Goal: Information Seeking & Learning: Learn about a topic

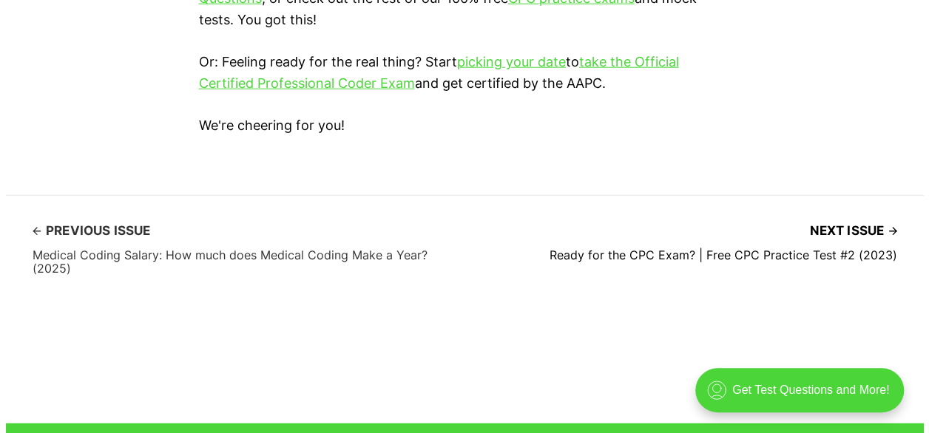
scroll to position [4512, 0]
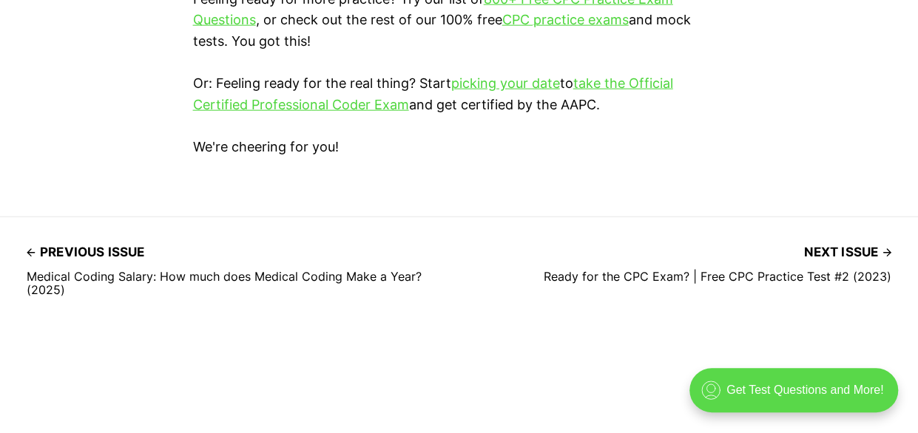
click at [803, 390] on div ".cls-1{fill:none;stroke:currentColor;stroke-linecap:round;stroke-linejoin:round…" at bounding box center [793, 390] width 209 height 44
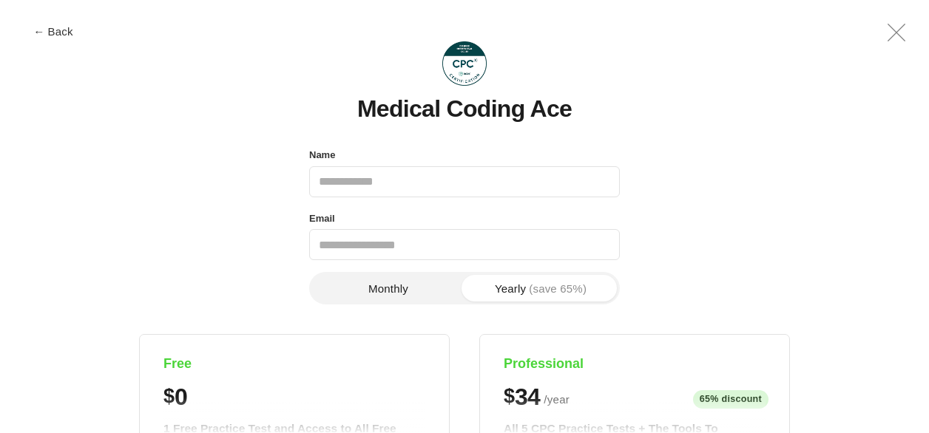
scroll to position [0, 0]
click at [337, 182] on input "Name" at bounding box center [464, 181] width 311 height 31
type input "**********"
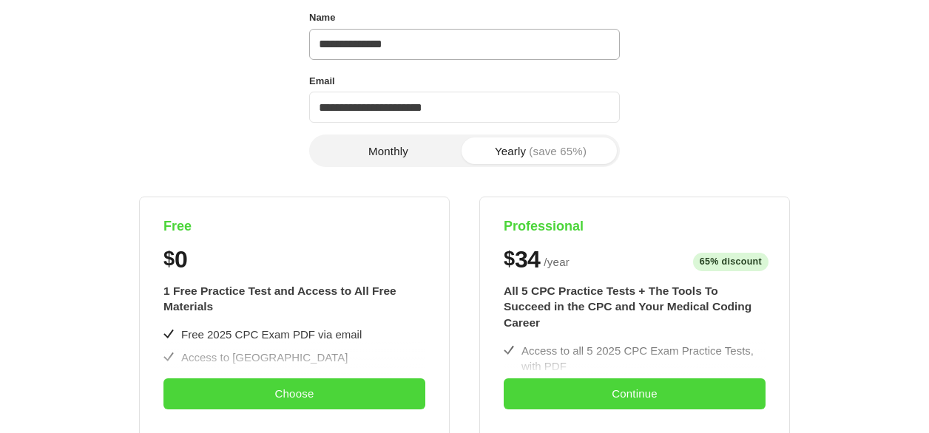
scroll to position [222, 0]
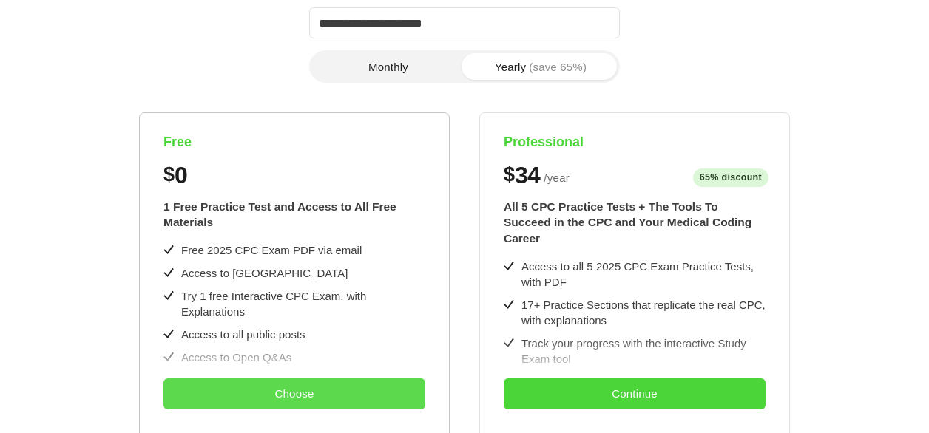
click at [285, 388] on button "Choose" at bounding box center [294, 394] width 262 height 31
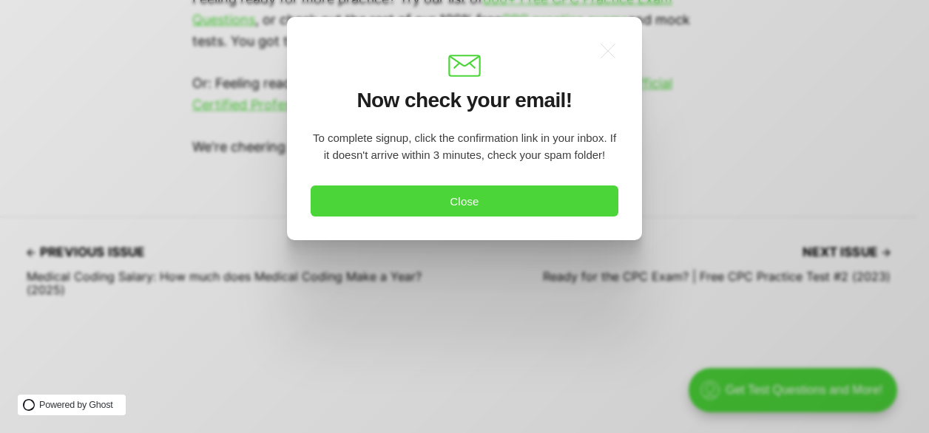
scroll to position [0, 0]
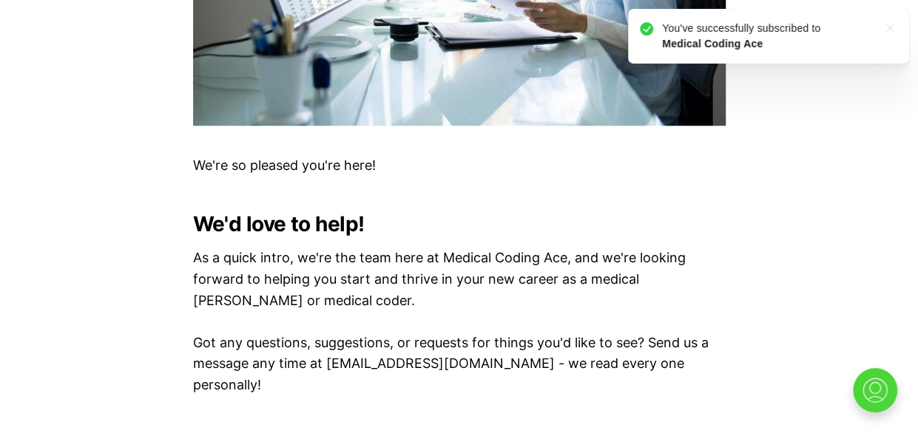
scroll to position [666, 0]
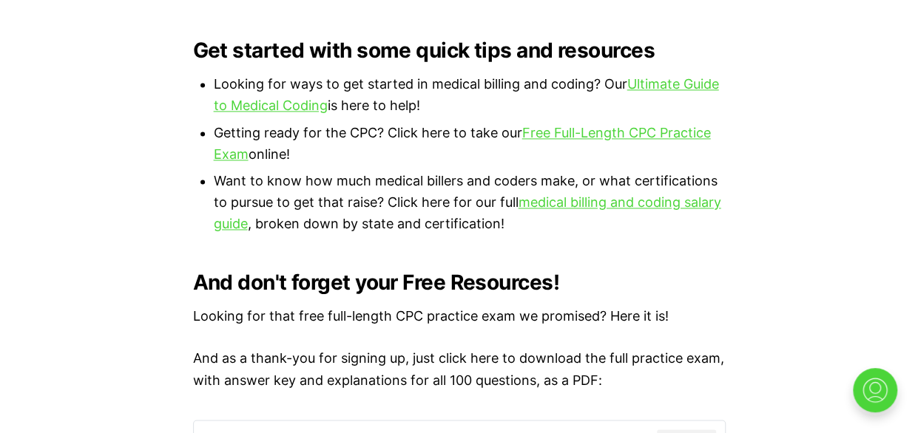
scroll to position [1036, 0]
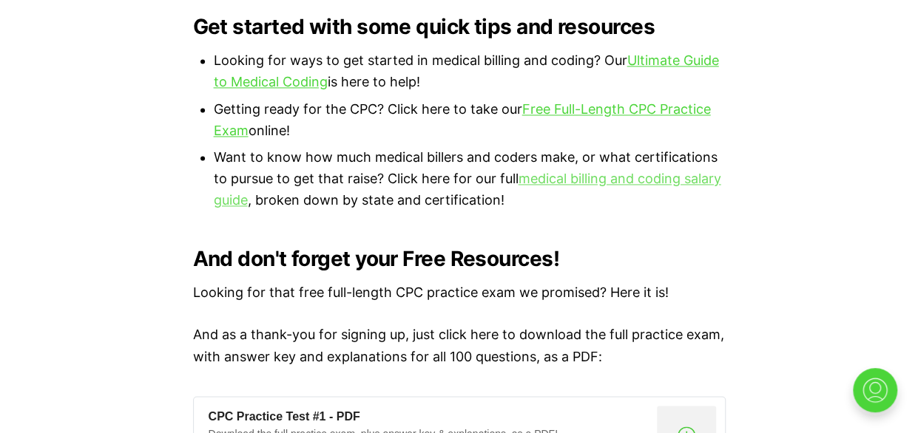
click at [629, 171] on link "medical billing and coding salary guide" at bounding box center [467, 189] width 507 height 37
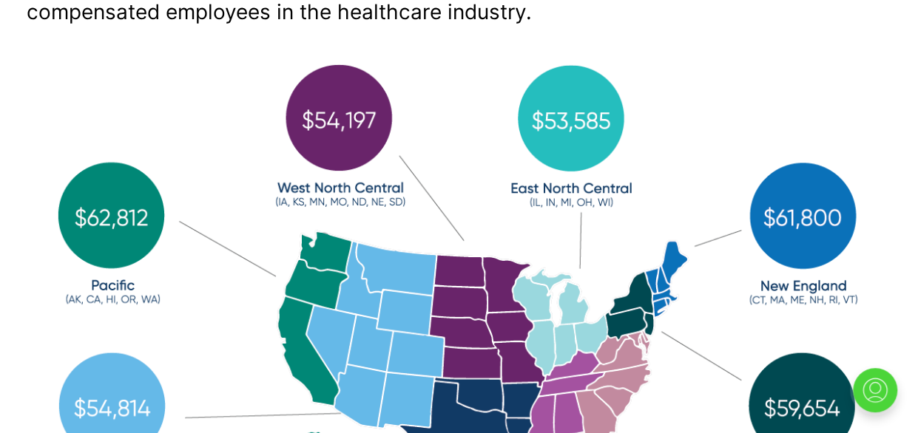
scroll to position [479, 0]
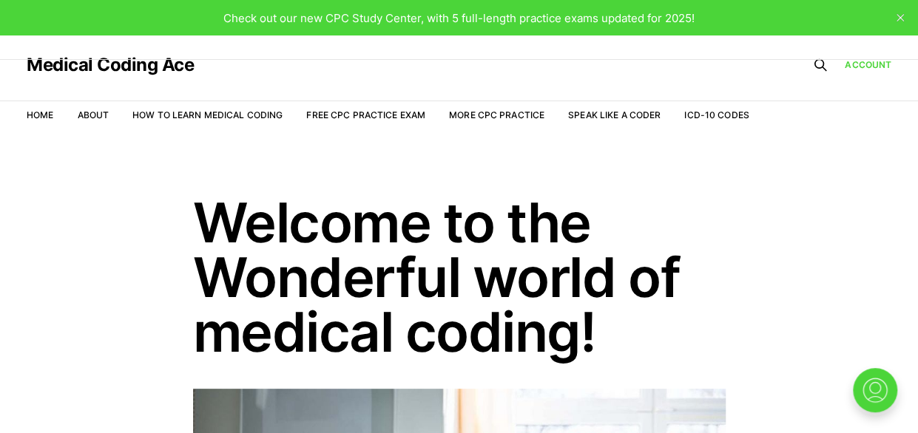
click at [614, 15] on span "Check out our new CPC Study Center, with 5 full-length practice exams updated f…" at bounding box center [458, 18] width 471 height 14
click at [493, 21] on span "Check out our new CPC Study Center, with 5 full-length practice exams updated f…" at bounding box center [458, 18] width 471 height 14
click at [375, 114] on link "Free CPC Practice Exam" at bounding box center [365, 114] width 119 height 11
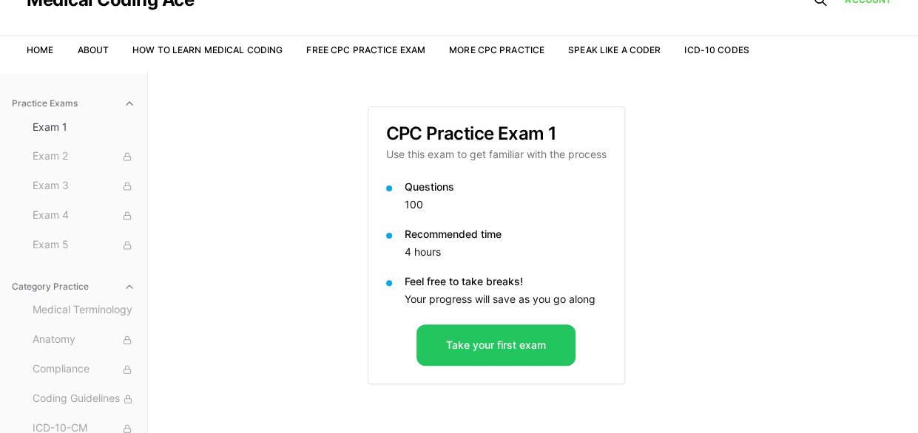
scroll to position [62, 0]
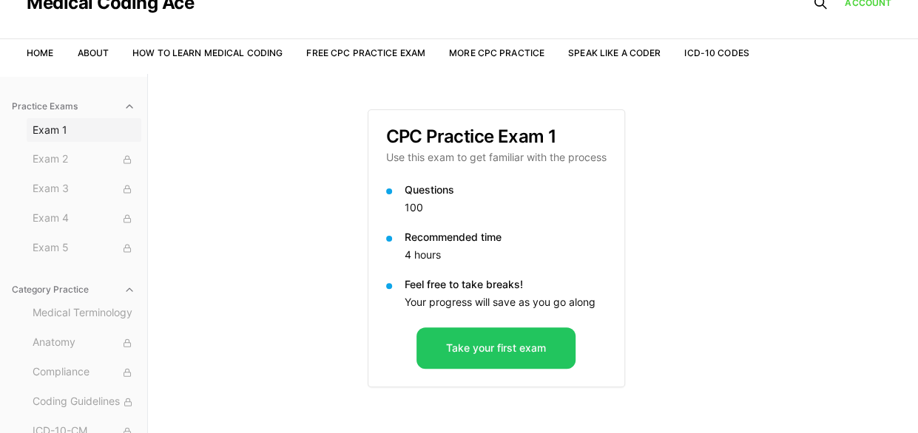
click at [50, 130] on span "Exam 1" at bounding box center [84, 130] width 103 height 15
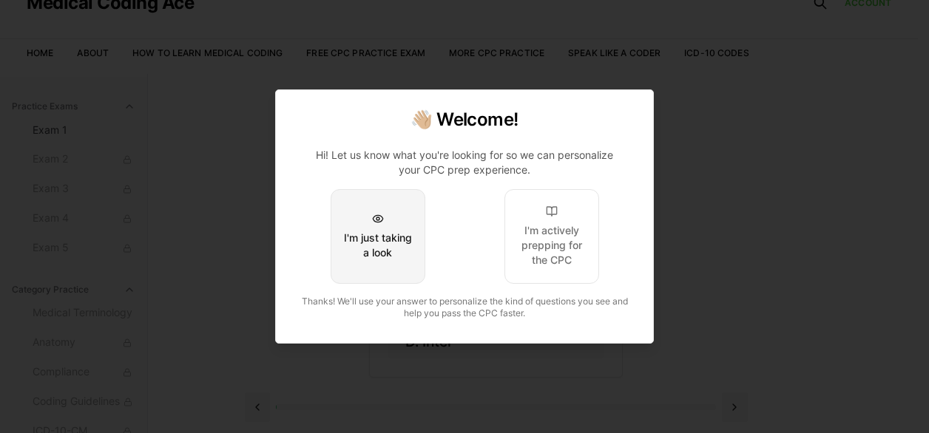
click at [396, 237] on div "I'm just taking a look" at bounding box center [378, 246] width 70 height 30
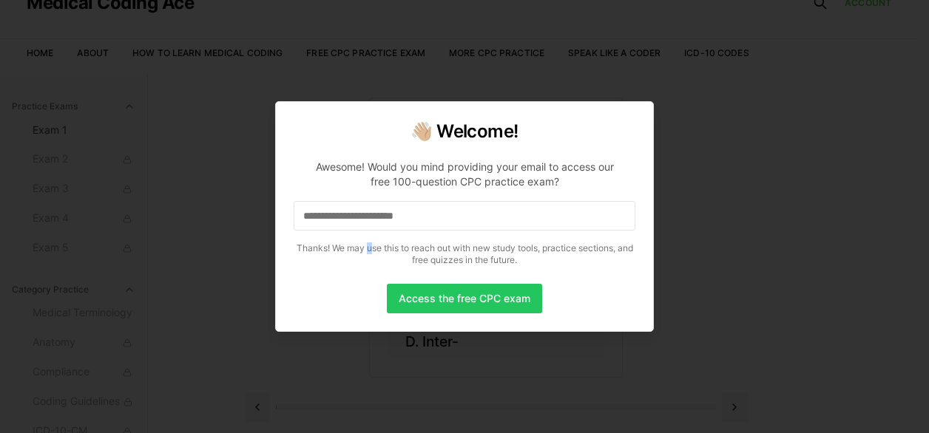
click at [374, 237] on p "Awesome! Would you mind providing your email to access our free 100-question CP…" at bounding box center [465, 210] width 342 height 124
drag, startPoint x: 374, startPoint y: 237, endPoint x: 333, endPoint y: 292, distance: 69.2
click at [334, 294] on div "Access the free CPC exam" at bounding box center [465, 299] width 342 height 30
click at [371, 218] on input at bounding box center [465, 216] width 342 height 30
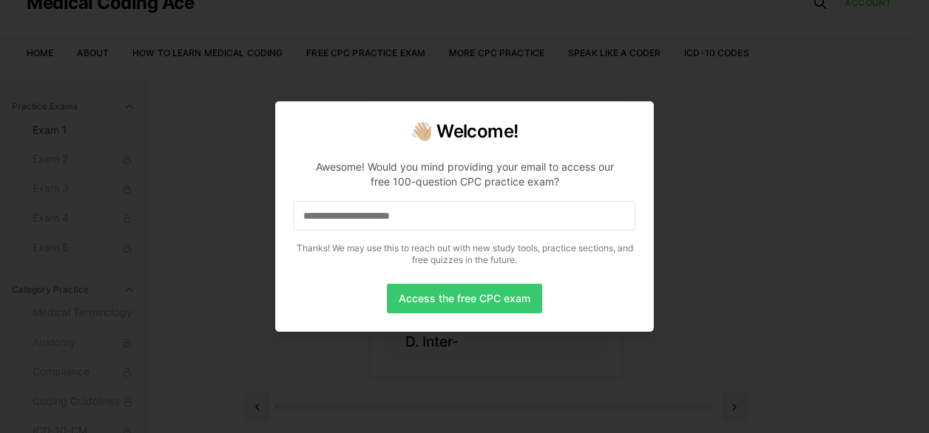
click at [448, 297] on button "Access the free CPC exam" at bounding box center [464, 299] width 155 height 30
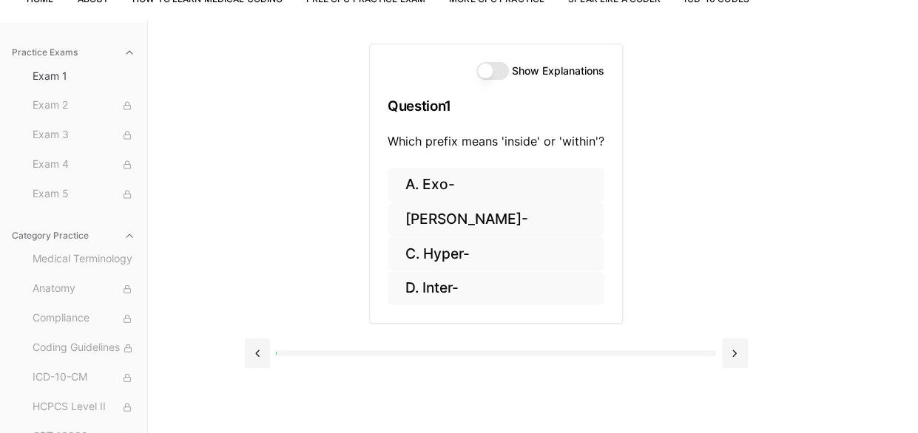
scroll to position [136, 0]
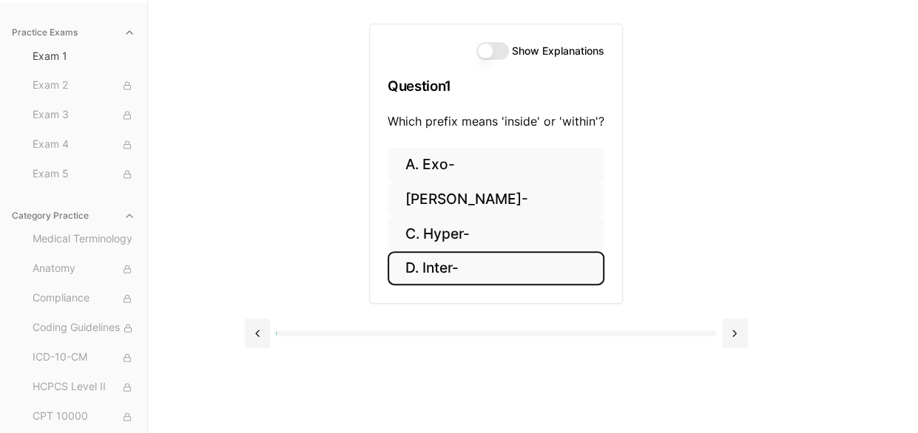
drag, startPoint x: 445, startPoint y: 267, endPoint x: 437, endPoint y: 271, distance: 9.3
click at [438, 271] on button "D. Inter-" at bounding box center [496, 268] width 217 height 35
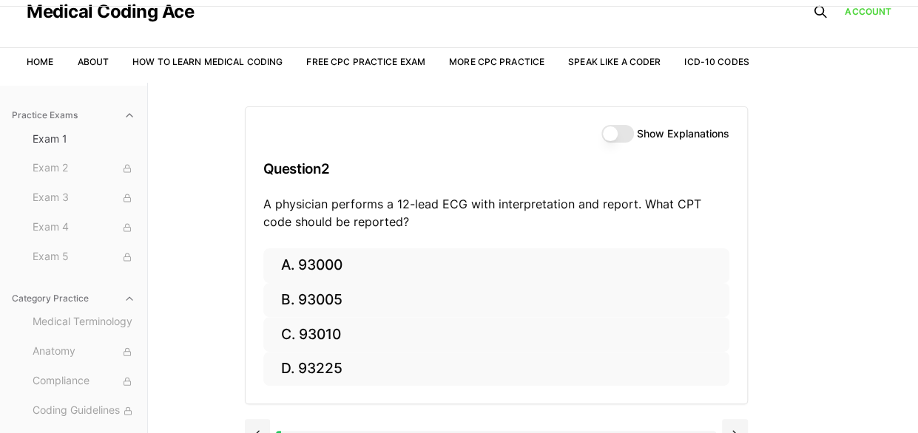
scroll to position [0, 0]
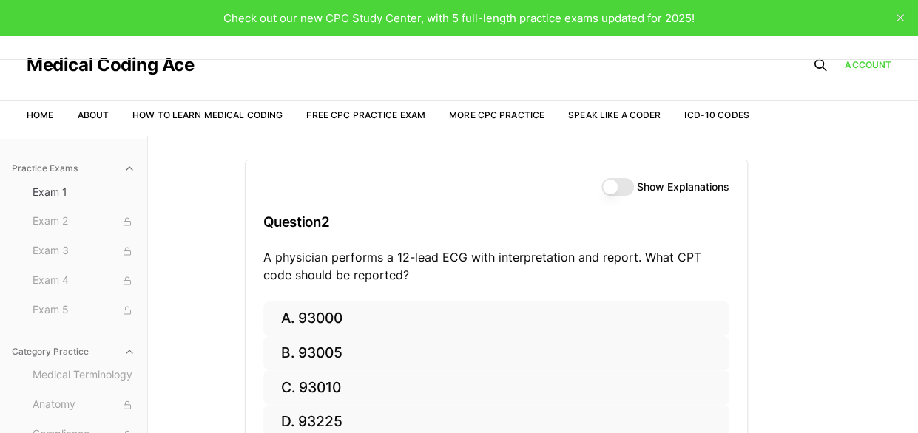
click at [602, 181] on button "Show Explanations" at bounding box center [617, 187] width 33 height 18
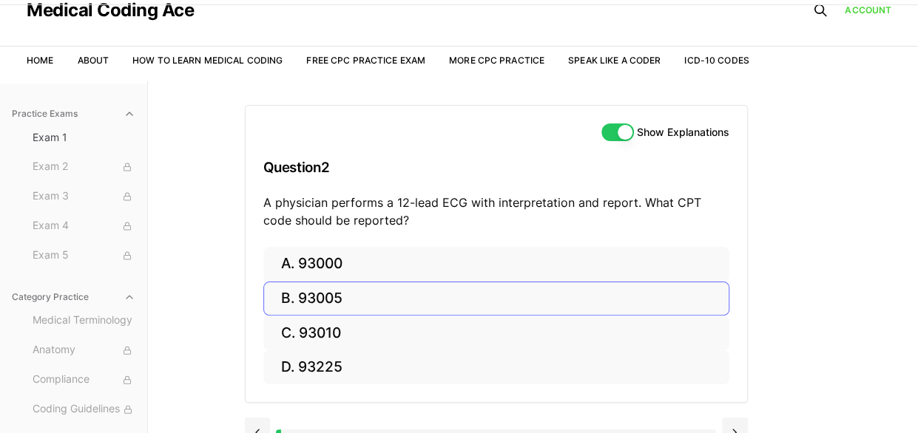
scroll to position [74, 0]
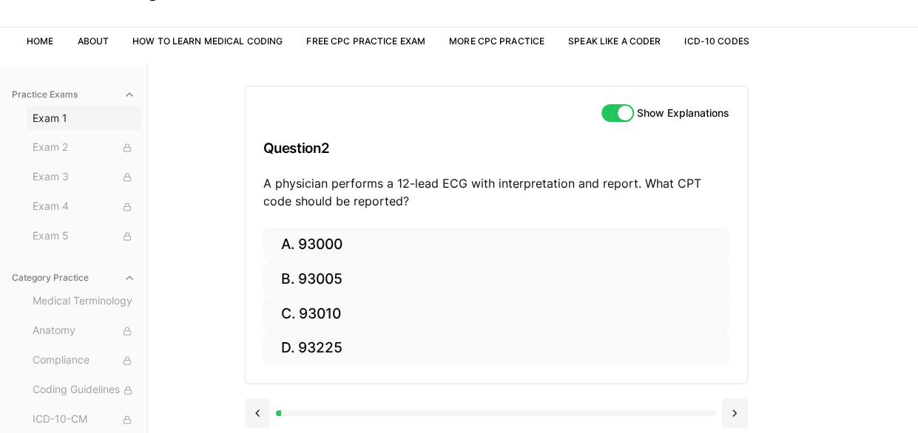
click at [39, 121] on span "Exam 1" at bounding box center [84, 118] width 103 height 15
click at [33, 113] on span "Exam 1" at bounding box center [84, 118] width 103 height 15
click at [51, 120] on span "Exam 1" at bounding box center [84, 118] width 103 height 15
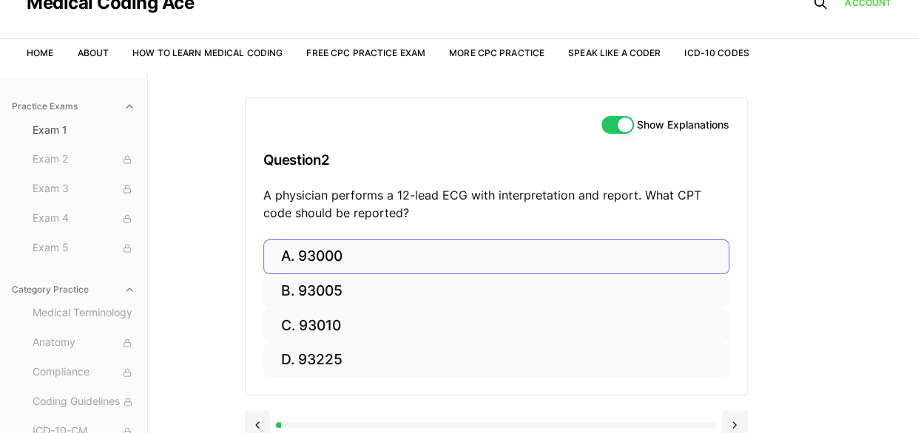
scroll to position [136, 0]
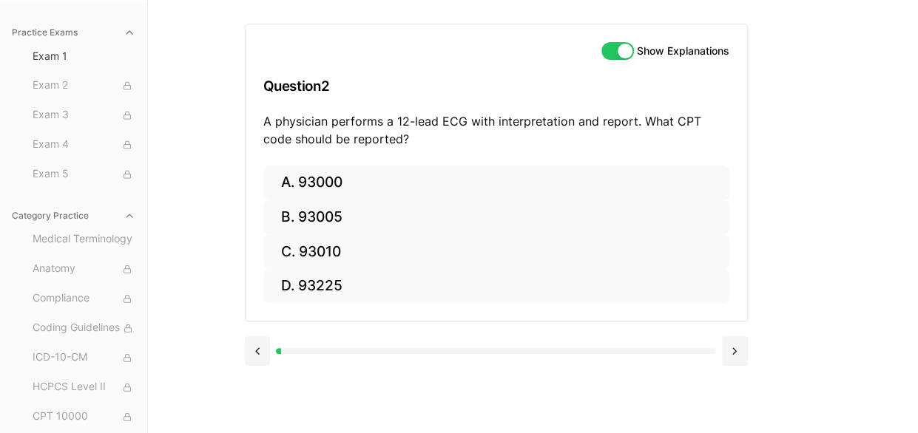
drag, startPoint x: 280, startPoint y: 346, endPoint x: 346, endPoint y: 328, distance: 68.9
click at [312, 344] on div at bounding box center [496, 352] width 503 height 30
click at [732, 345] on button at bounding box center [735, 352] width 26 height 30
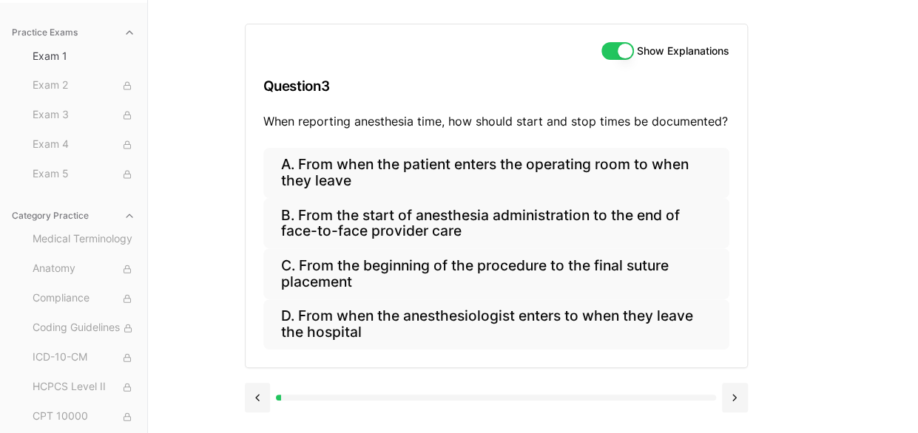
click at [744, 396] on button at bounding box center [735, 398] width 26 height 30
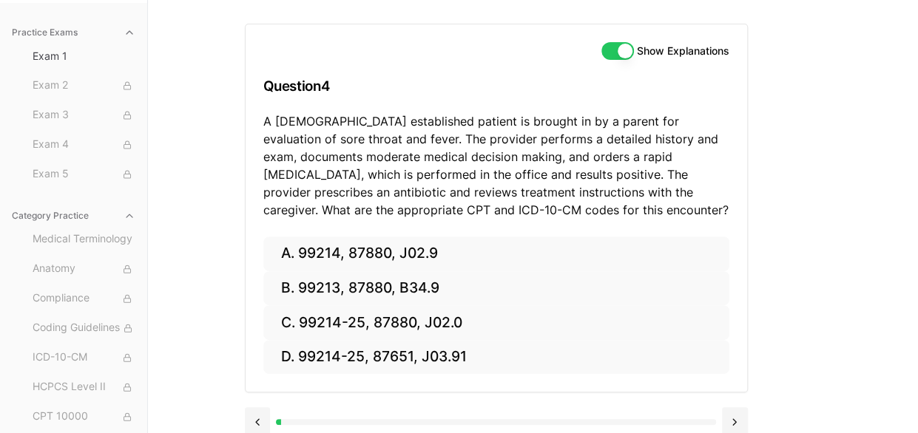
click at [787, 183] on div "Show Explanations Question 4 A 6-year-old established patient is brought in by …" at bounding box center [533, 216] width 577 height 433
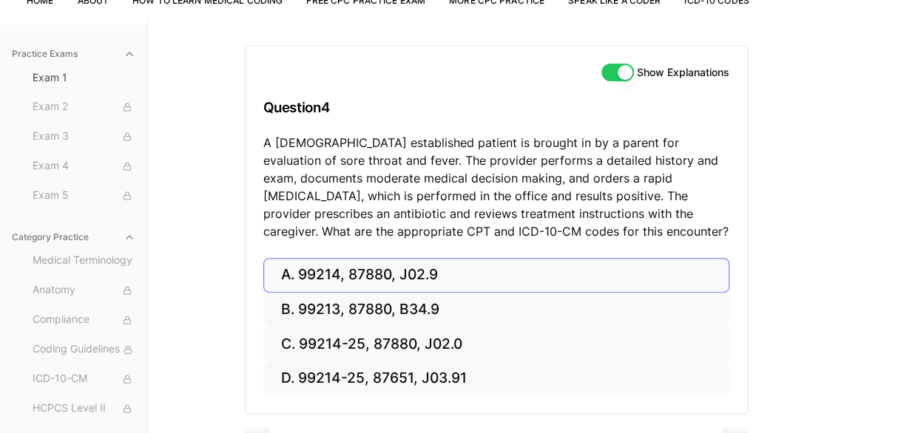
scroll to position [149, 0]
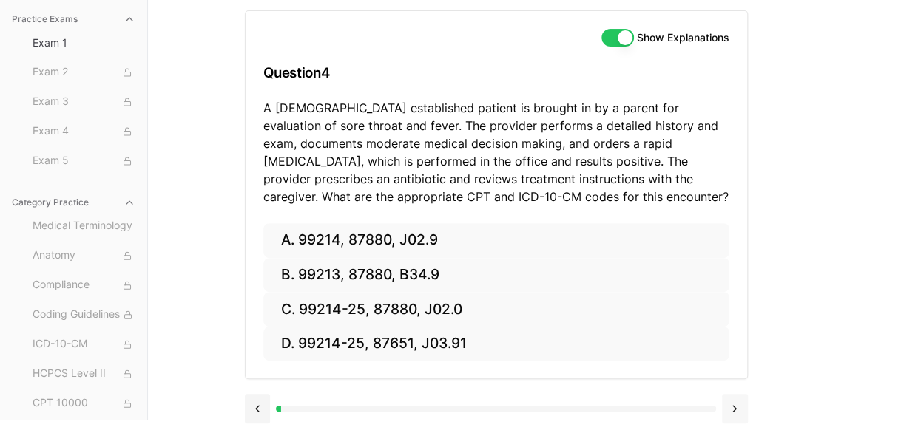
click at [735, 408] on button at bounding box center [735, 409] width 26 height 30
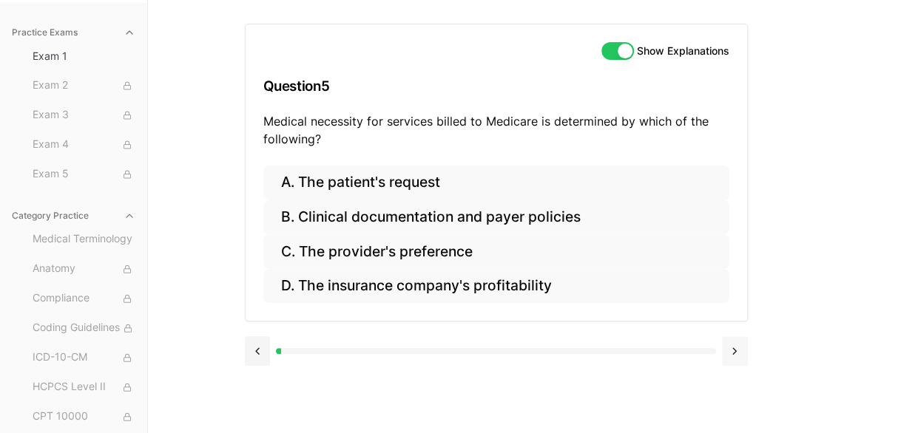
scroll to position [136, 0]
click at [733, 348] on button at bounding box center [735, 352] width 26 height 30
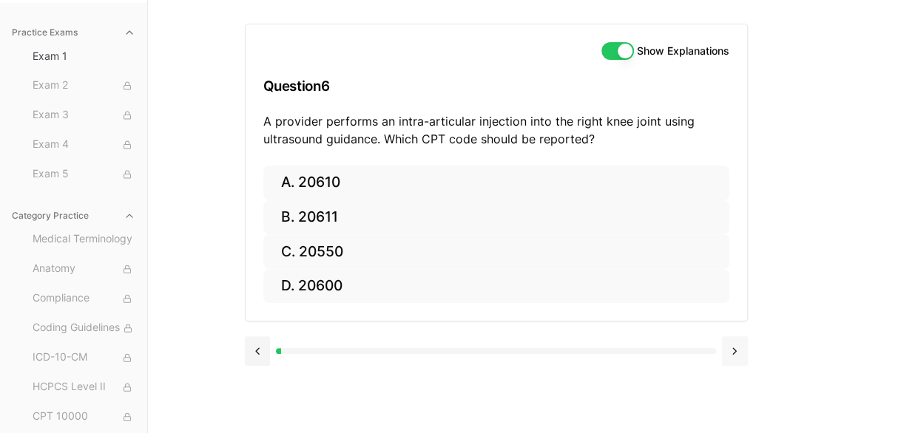
click at [733, 347] on button at bounding box center [735, 352] width 26 height 30
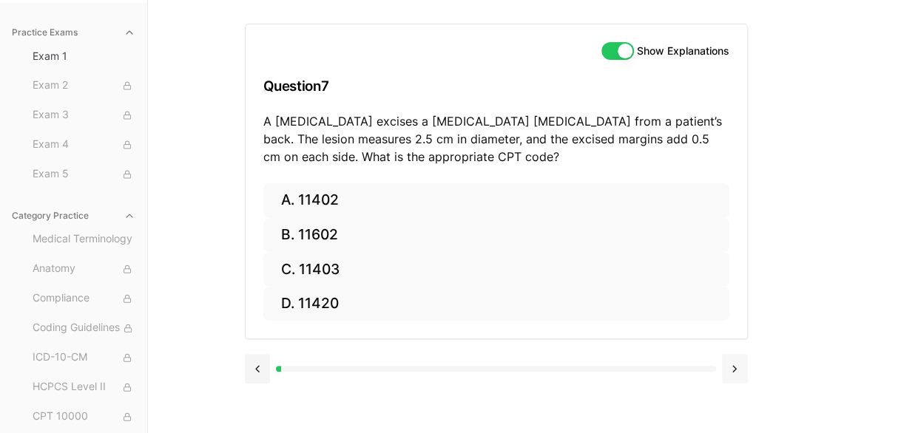
click at [729, 366] on button at bounding box center [735, 369] width 26 height 30
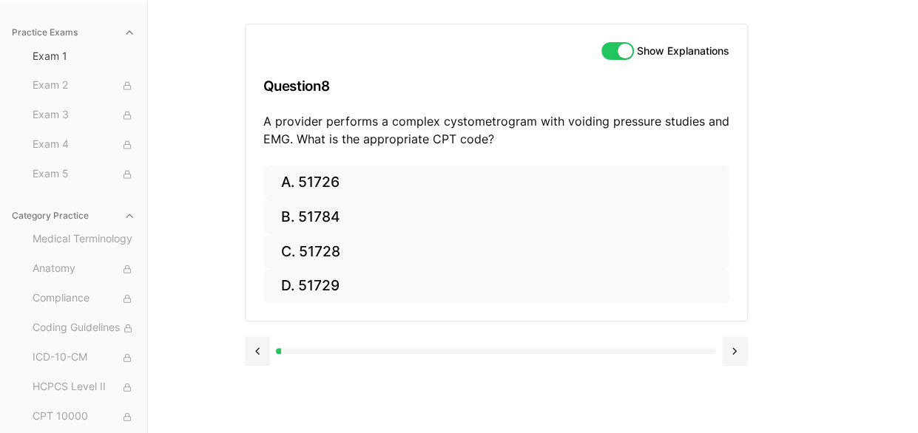
click at [732, 346] on button at bounding box center [735, 352] width 26 height 30
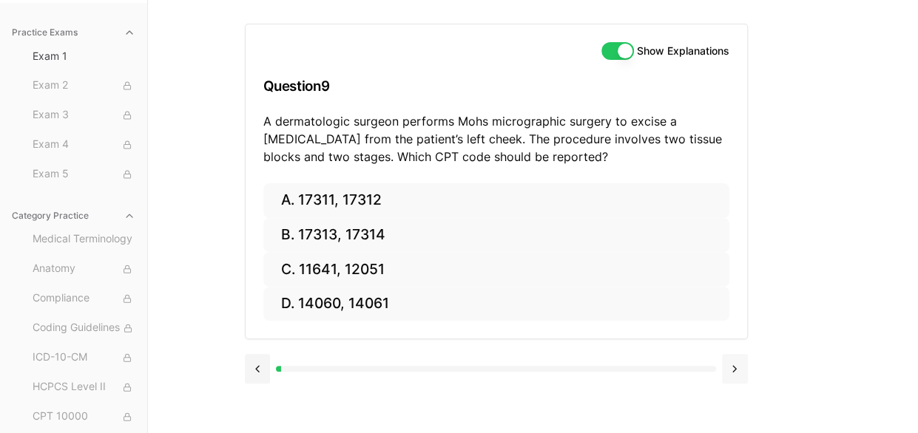
click at [734, 359] on button at bounding box center [735, 369] width 26 height 30
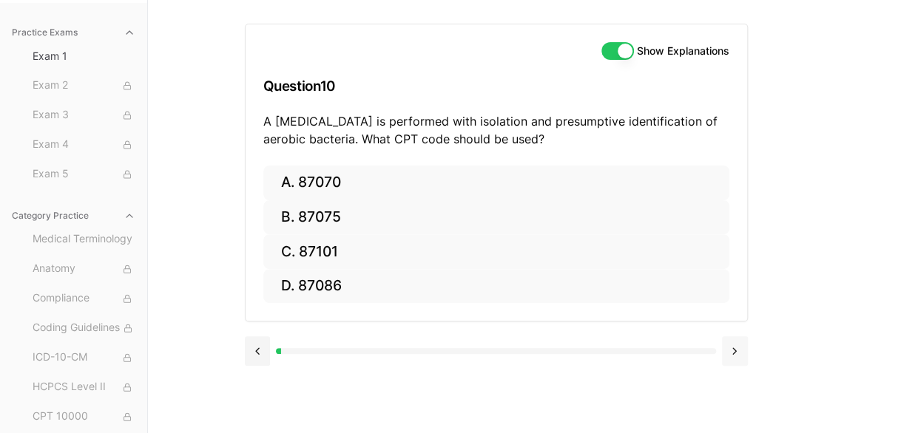
click at [737, 348] on button at bounding box center [735, 352] width 26 height 30
click at [737, 345] on button at bounding box center [735, 352] width 26 height 30
click at [735, 347] on button at bounding box center [735, 352] width 26 height 30
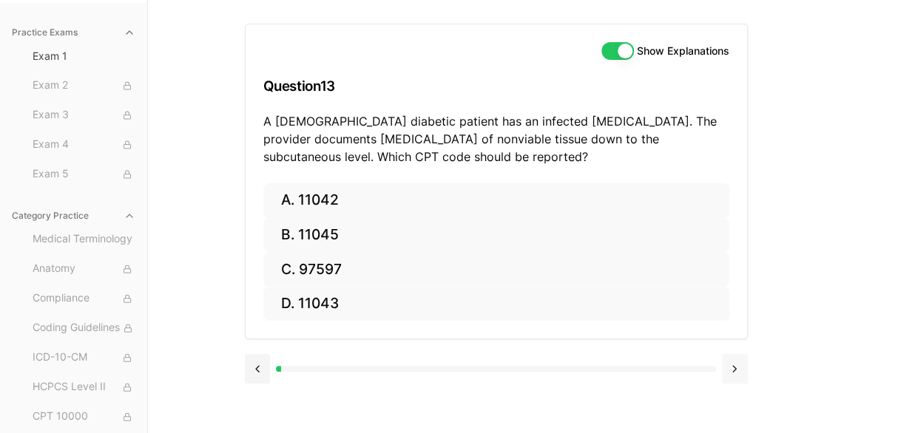
click at [740, 367] on button at bounding box center [735, 369] width 26 height 30
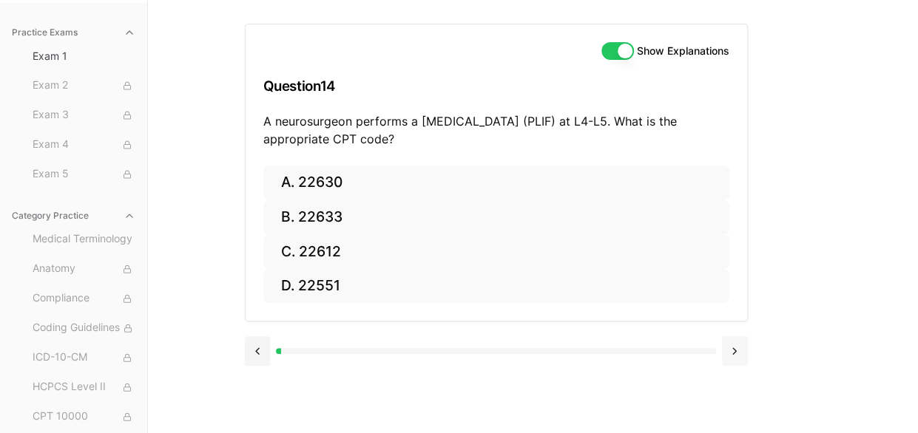
click at [735, 344] on button at bounding box center [735, 352] width 26 height 30
click at [737, 353] on button at bounding box center [735, 352] width 26 height 30
click at [733, 349] on button at bounding box center [735, 352] width 26 height 30
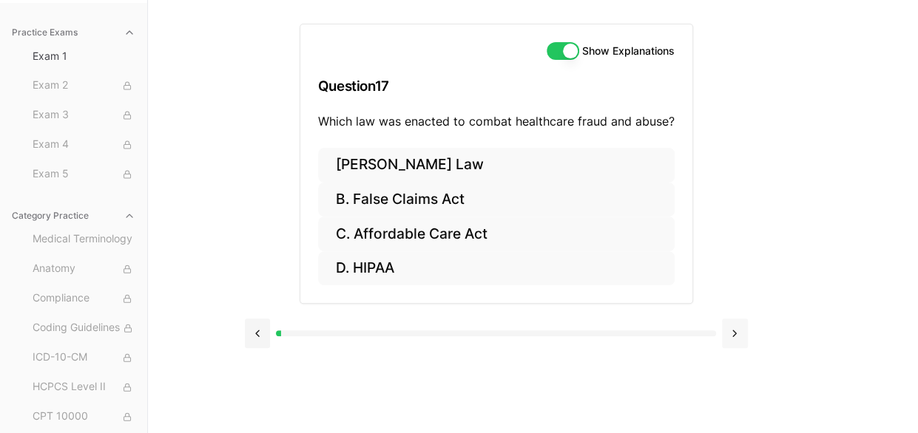
click at [737, 329] on button at bounding box center [735, 334] width 26 height 30
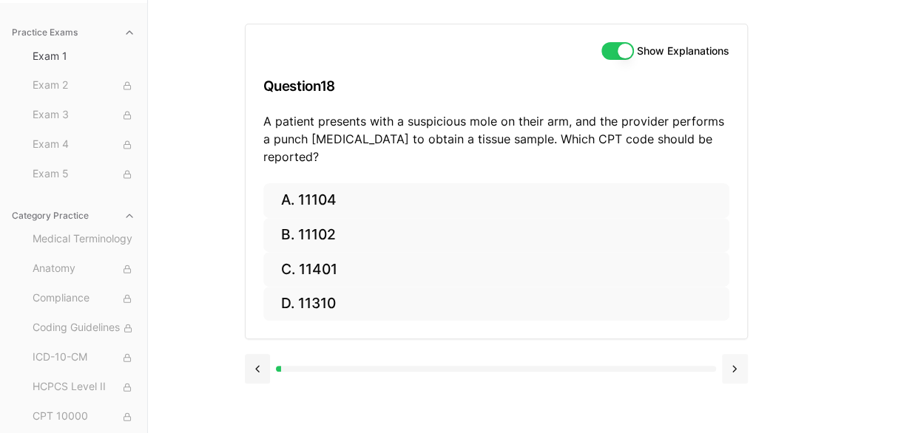
click at [734, 354] on button at bounding box center [735, 369] width 26 height 30
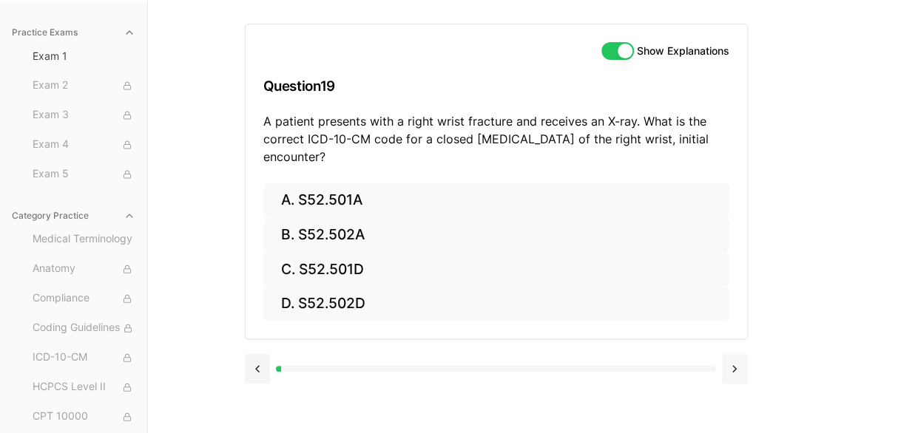
click at [737, 363] on button at bounding box center [735, 369] width 26 height 30
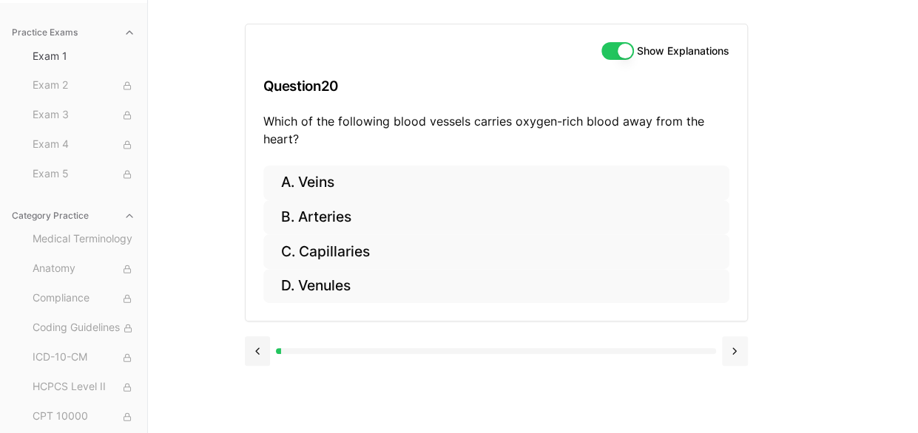
click at [738, 345] on button at bounding box center [735, 352] width 26 height 30
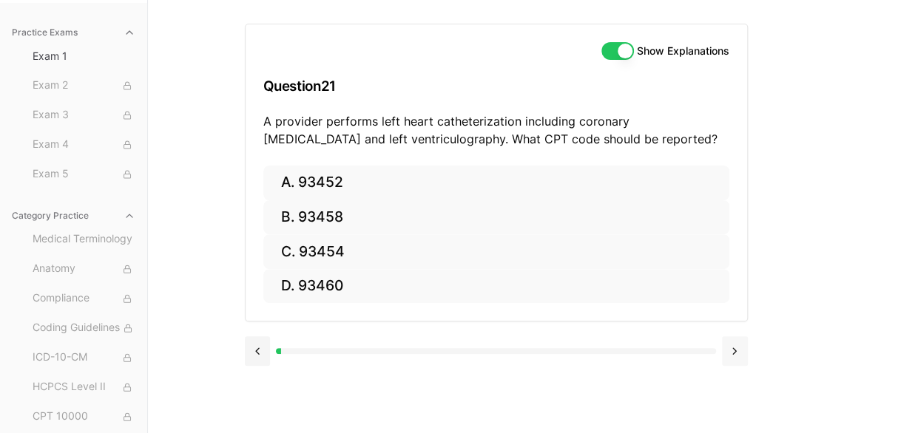
click at [737, 342] on button at bounding box center [735, 352] width 26 height 30
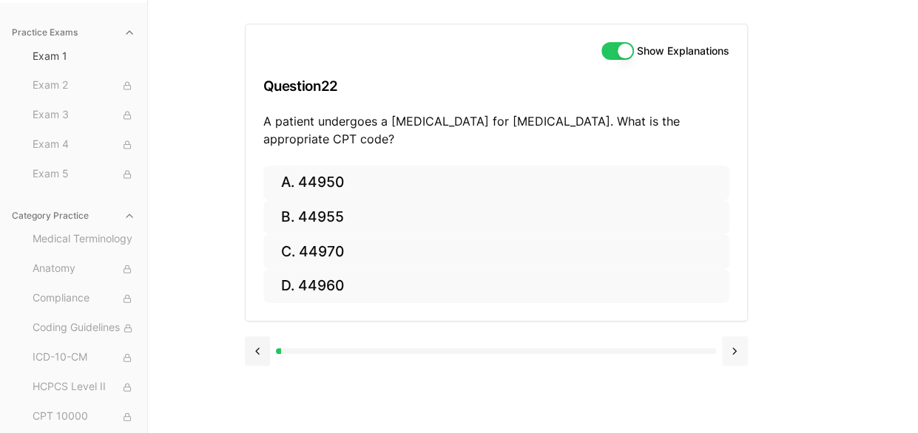
click at [732, 346] on button at bounding box center [735, 352] width 26 height 30
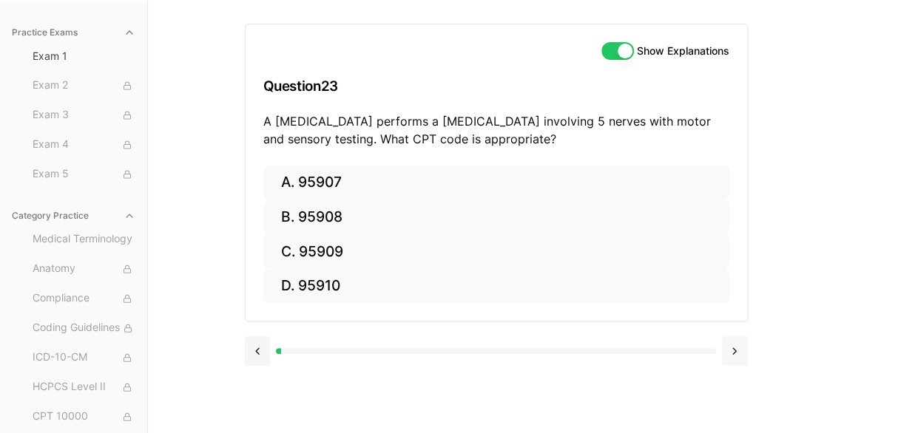
click at [731, 348] on button at bounding box center [735, 352] width 26 height 30
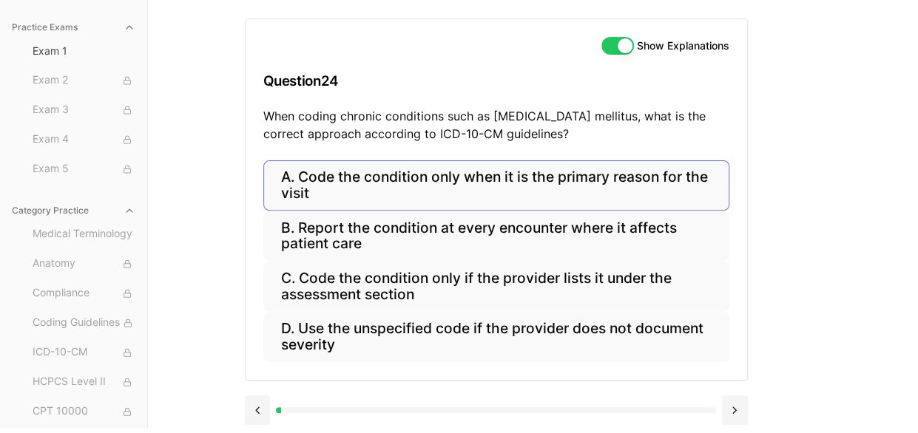
scroll to position [142, 0]
click at [744, 407] on button at bounding box center [735, 410] width 26 height 30
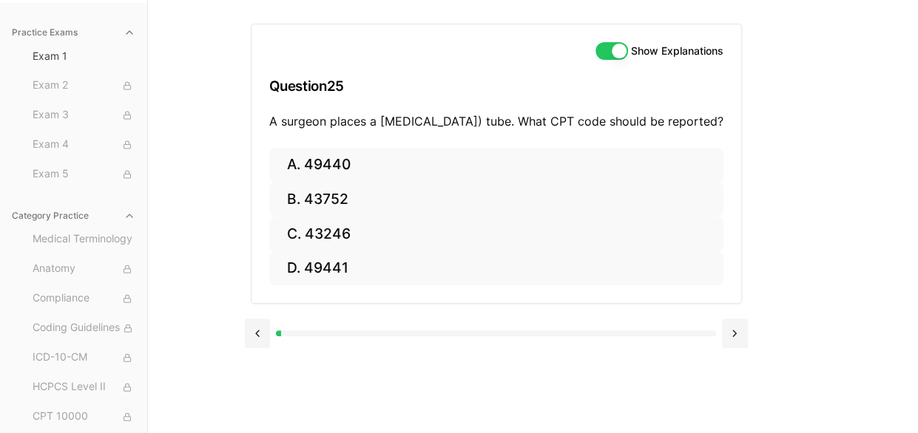
scroll to position [136, 0]
click at [733, 348] on button at bounding box center [735, 334] width 26 height 30
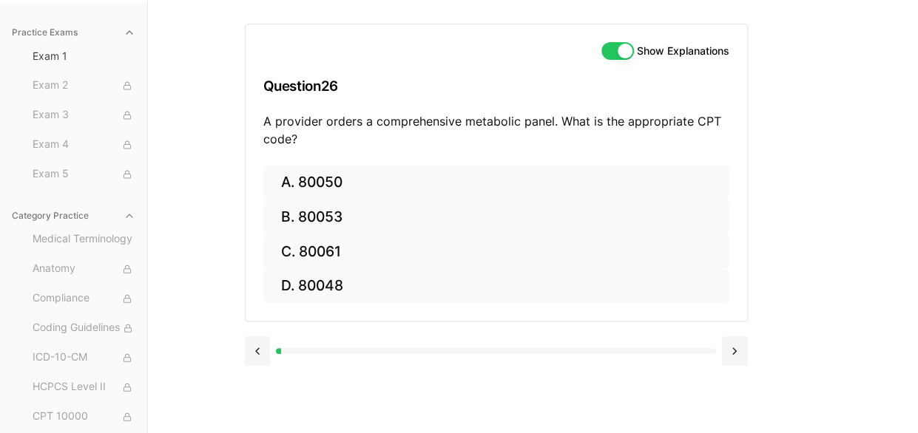
click at [522, 107] on div "Show Explanations Question 26 A provider orders a comprehensive metabolic panel…" at bounding box center [496, 94] width 501 height 141
click at [736, 348] on button at bounding box center [735, 352] width 26 height 30
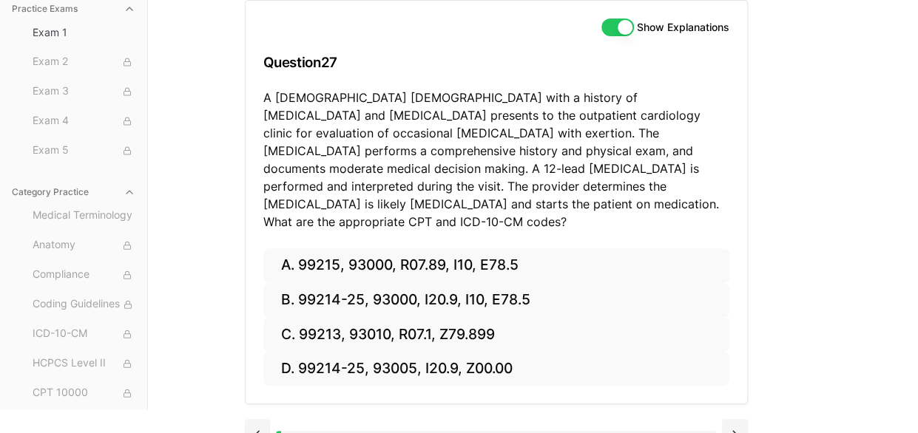
scroll to position [167, 0]
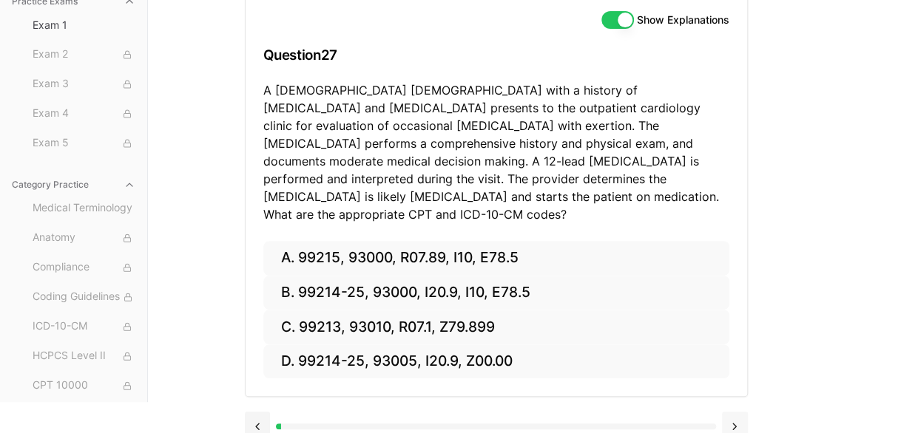
click at [732, 412] on button at bounding box center [735, 427] width 26 height 30
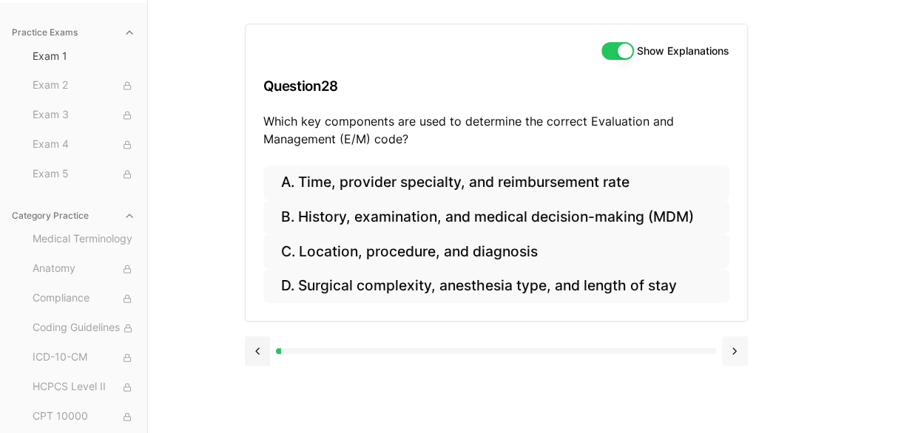
scroll to position [136, 0]
click at [735, 347] on button at bounding box center [735, 352] width 26 height 30
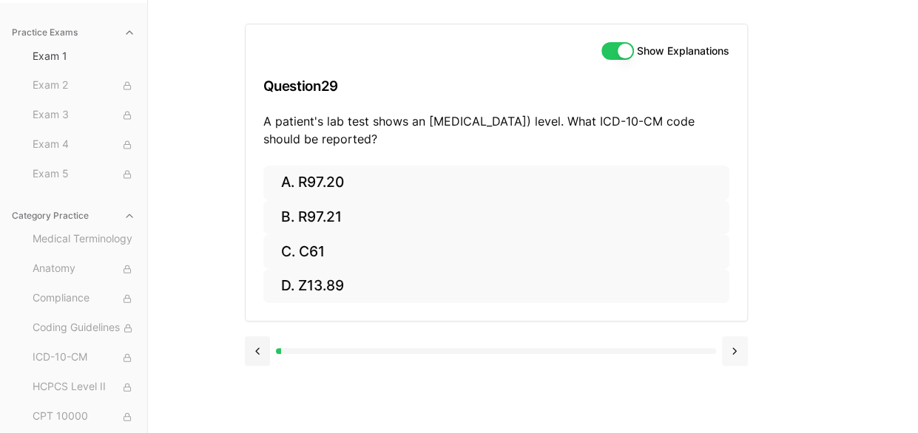
click at [734, 345] on button at bounding box center [735, 352] width 26 height 30
click at [737, 345] on button at bounding box center [735, 352] width 26 height 30
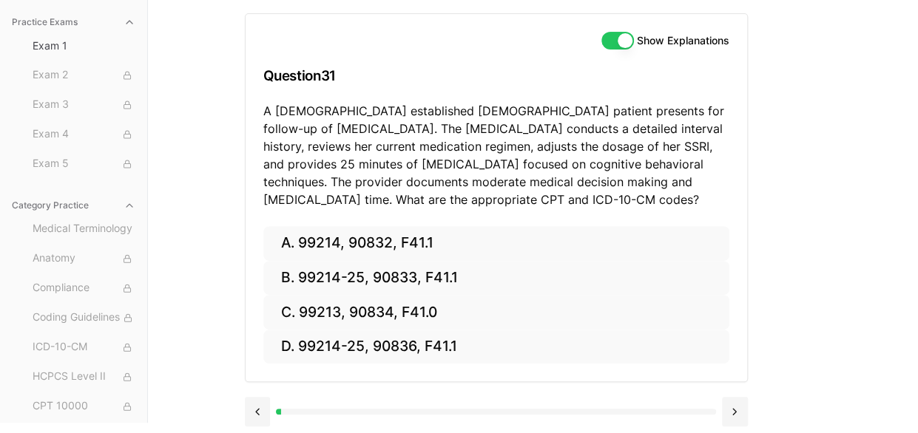
scroll to position [149, 0]
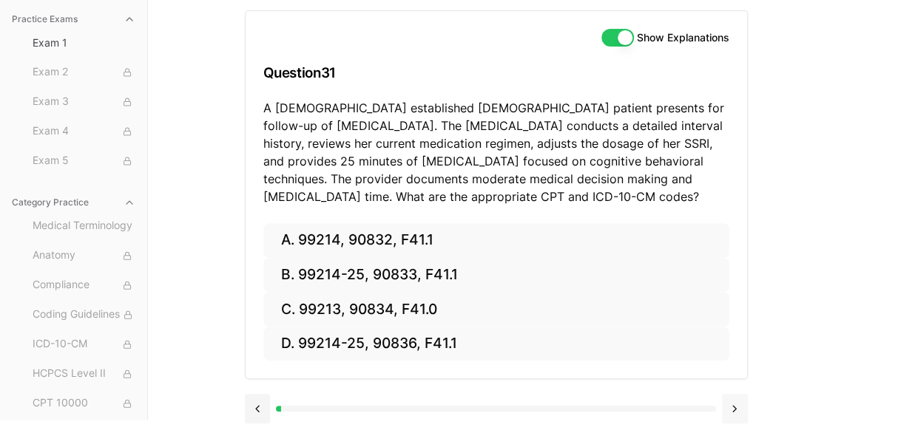
click at [736, 408] on button at bounding box center [735, 409] width 26 height 30
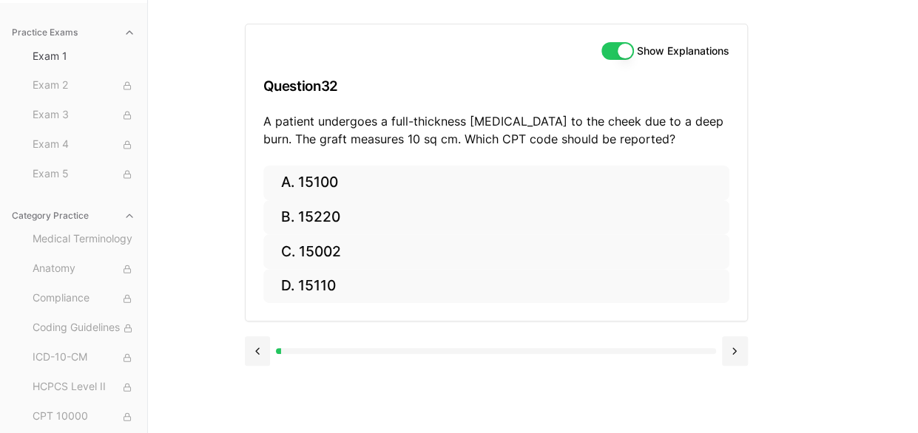
scroll to position [136, 0]
click at [742, 345] on button at bounding box center [735, 352] width 26 height 30
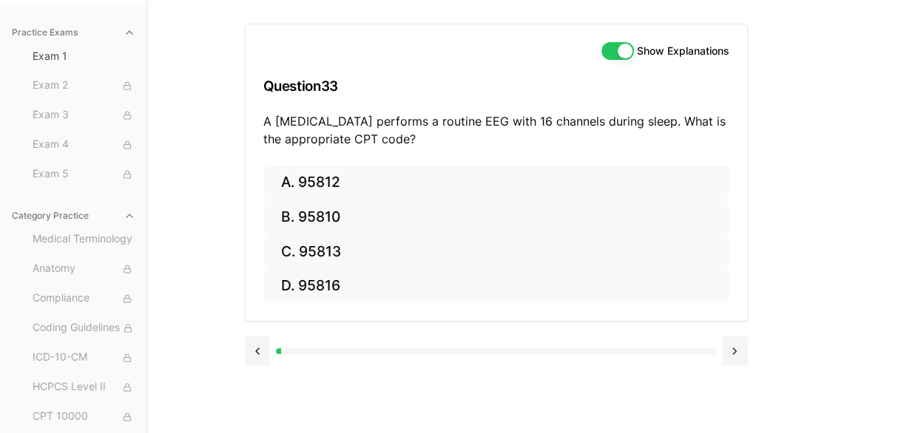
drag, startPoint x: 738, startPoint y: 345, endPoint x: 739, endPoint y: 311, distance: 34.0
click at [739, 345] on button at bounding box center [735, 352] width 26 height 30
click at [732, 351] on button at bounding box center [735, 352] width 26 height 30
click at [741, 346] on button at bounding box center [735, 352] width 26 height 30
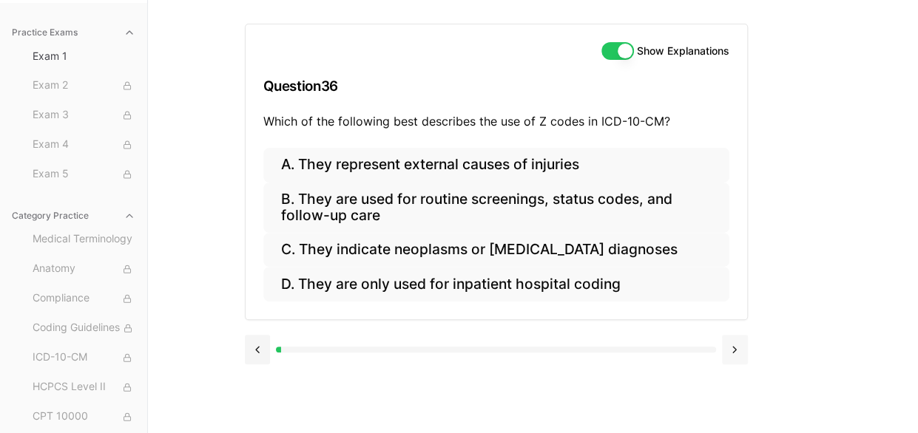
click at [738, 345] on button at bounding box center [735, 350] width 26 height 30
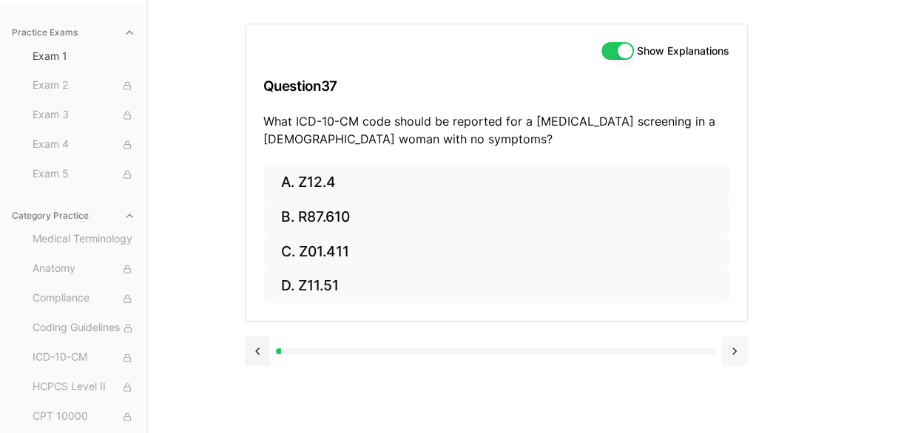
click at [737, 348] on button at bounding box center [735, 352] width 26 height 30
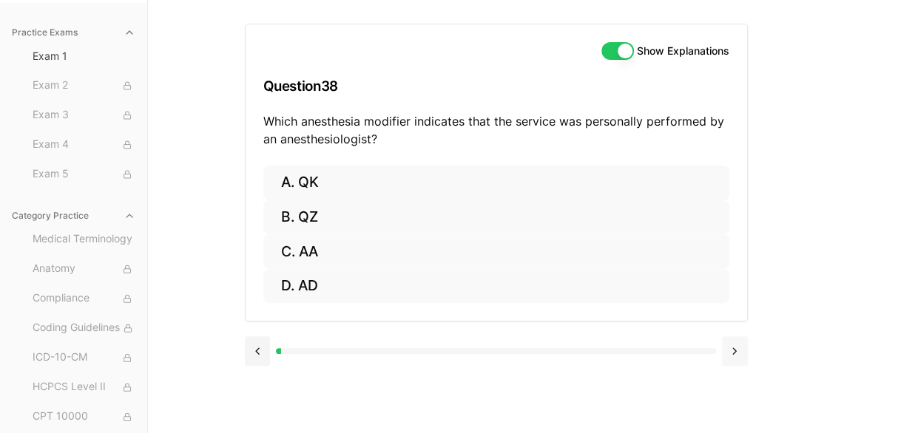
click at [740, 348] on button at bounding box center [735, 352] width 26 height 30
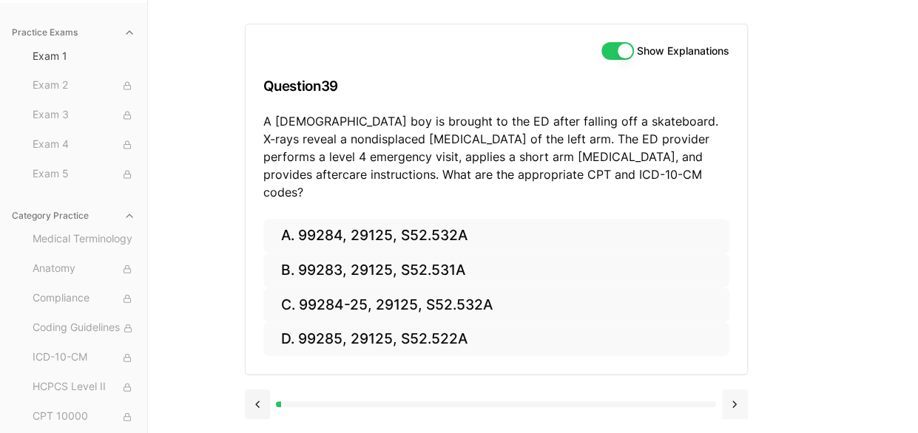
click at [740, 390] on button at bounding box center [735, 405] width 26 height 30
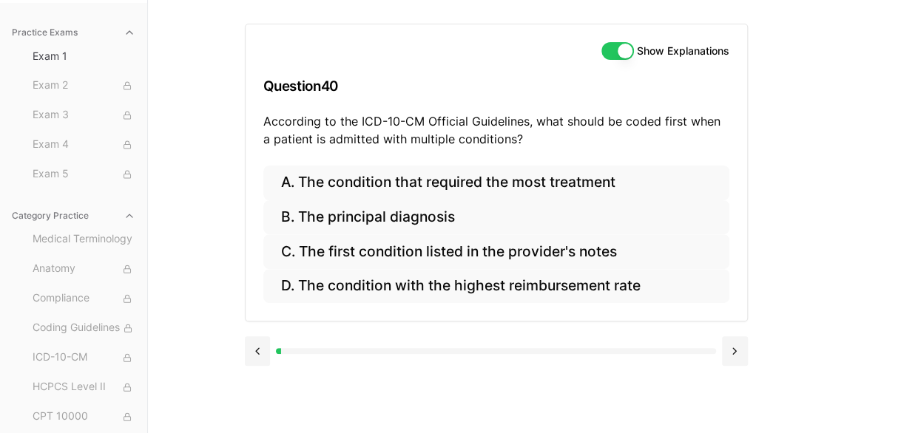
drag, startPoint x: 371, startPoint y: 112, endPoint x: 388, endPoint y: 129, distance: 24.1
drag, startPoint x: 388, startPoint y: 129, endPoint x: 203, endPoint y: 257, distance: 225.3
click at [203, 257] on div "Practice Exams Exam 1 Exam 2 Exam 3 Exam 4 Exam 5 Category Practice Medical Ter…" at bounding box center [459, 216] width 918 height 433
click at [254, 353] on button at bounding box center [258, 352] width 26 height 30
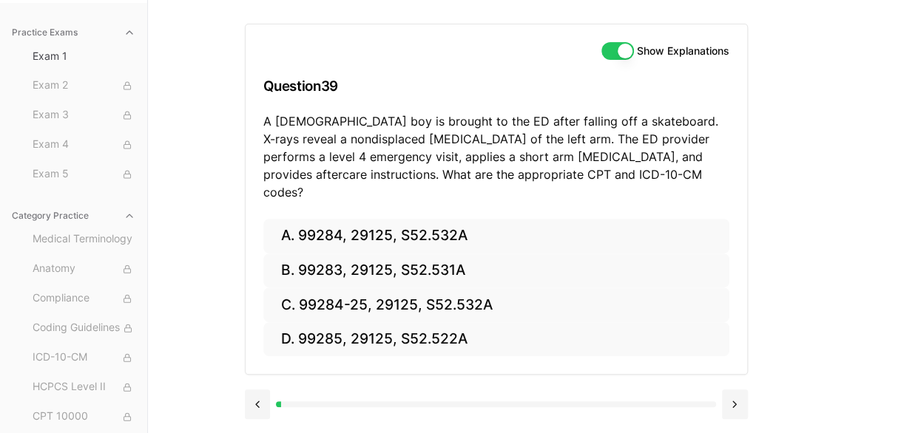
drag, startPoint x: 615, startPoint y: 174, endPoint x: 623, endPoint y: 175, distance: 8.3
click at [735, 390] on button at bounding box center [735, 405] width 26 height 30
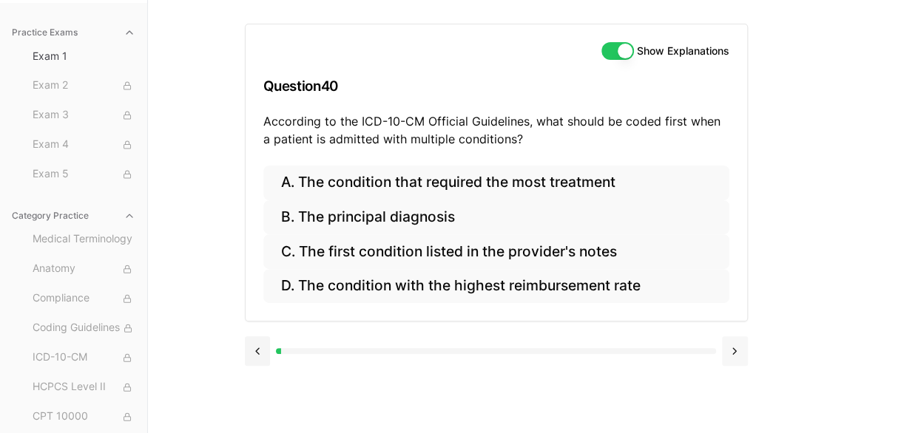
click at [732, 347] on button at bounding box center [735, 352] width 26 height 30
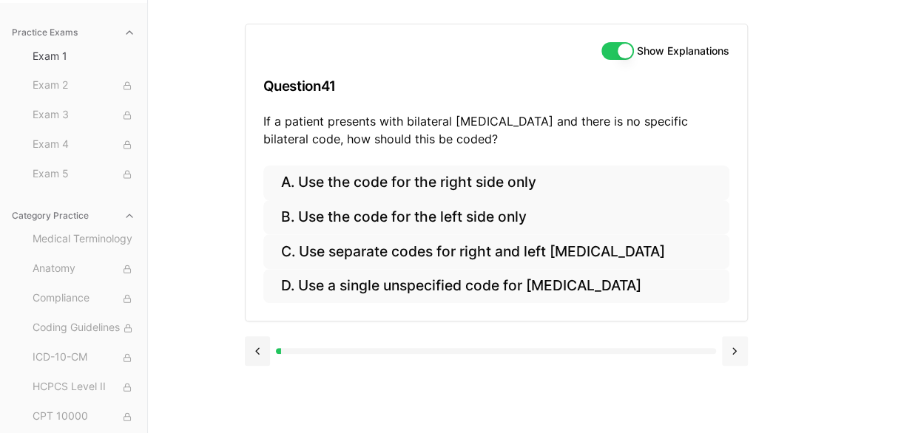
click at [732, 351] on button at bounding box center [735, 352] width 26 height 30
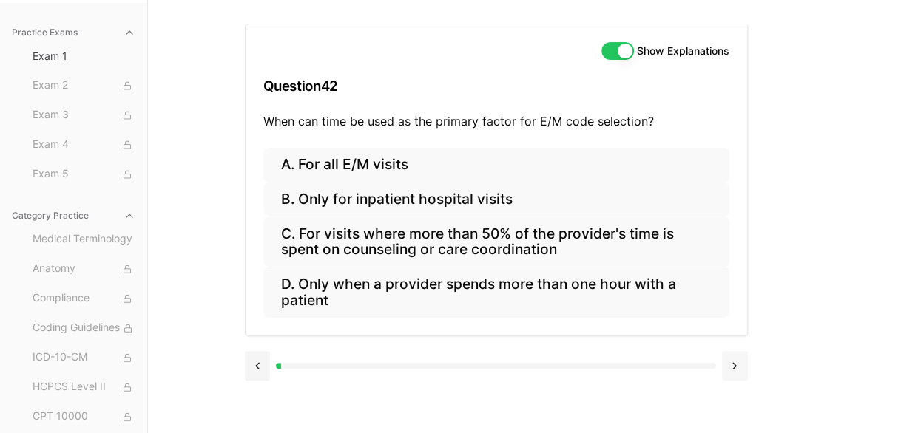
click at [738, 361] on button at bounding box center [735, 366] width 26 height 30
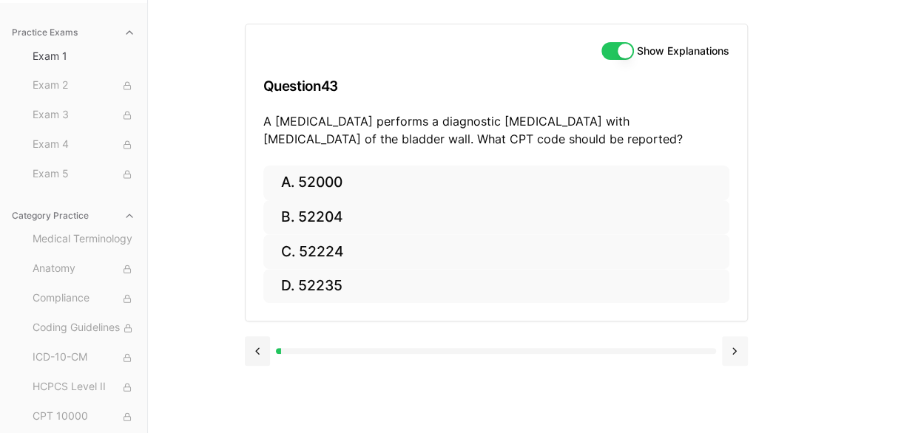
click at [728, 345] on button at bounding box center [735, 352] width 26 height 30
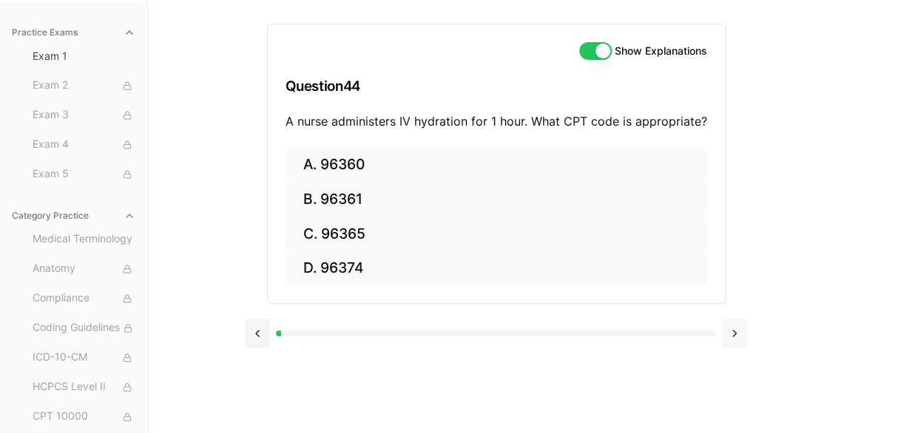
click at [735, 326] on button at bounding box center [735, 334] width 26 height 30
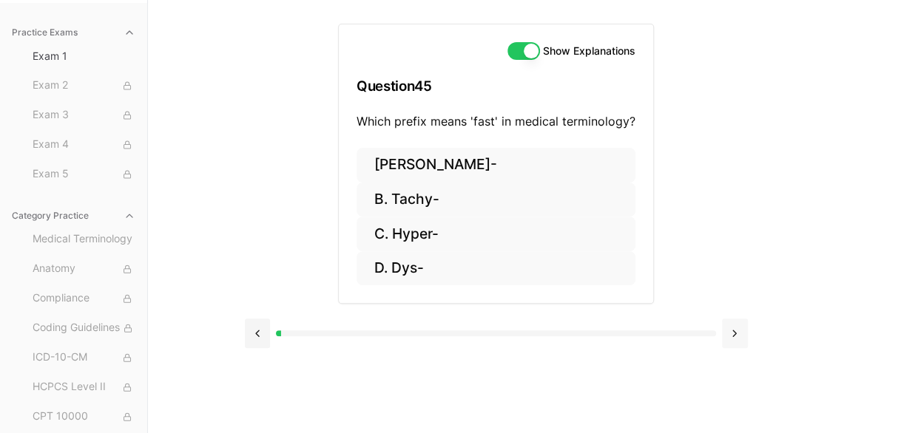
click at [738, 327] on button at bounding box center [735, 334] width 26 height 30
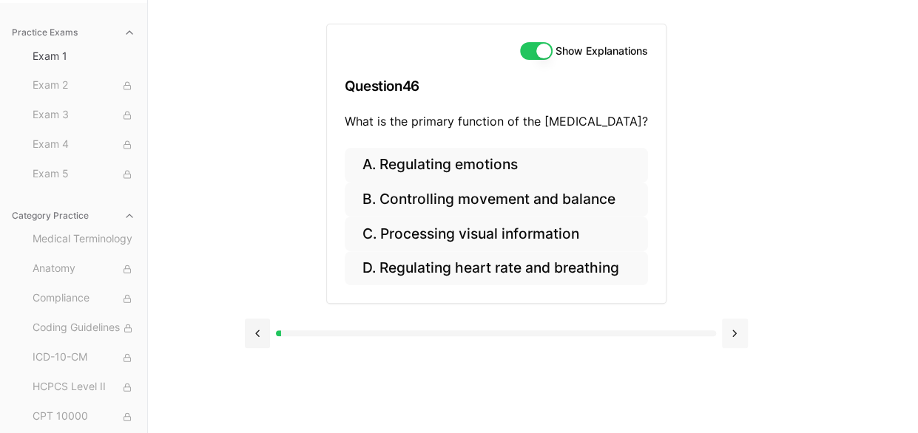
click at [740, 332] on button at bounding box center [735, 334] width 26 height 30
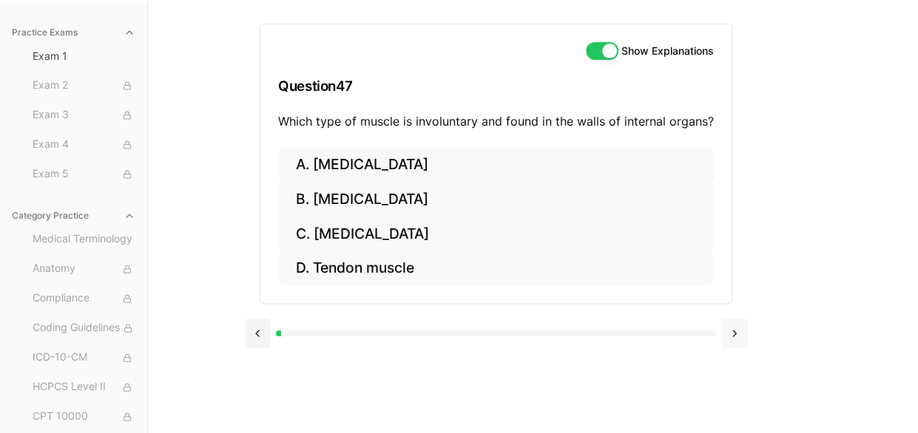
click at [734, 326] on button at bounding box center [735, 334] width 26 height 30
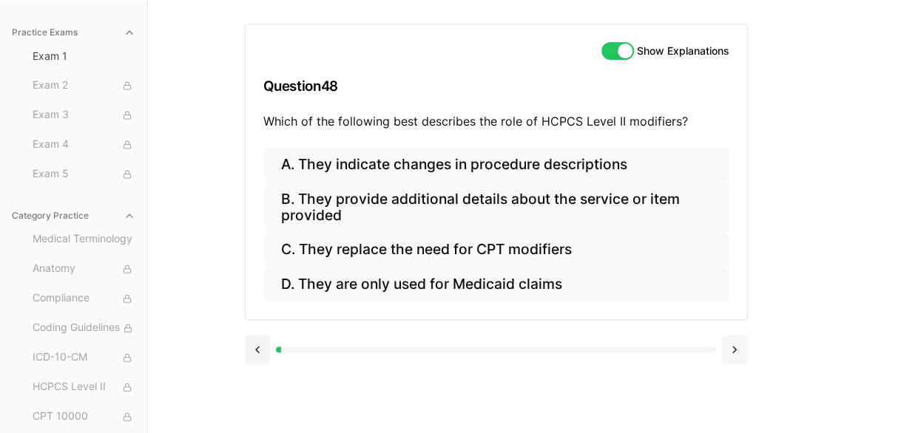
click at [734, 342] on button at bounding box center [735, 350] width 26 height 30
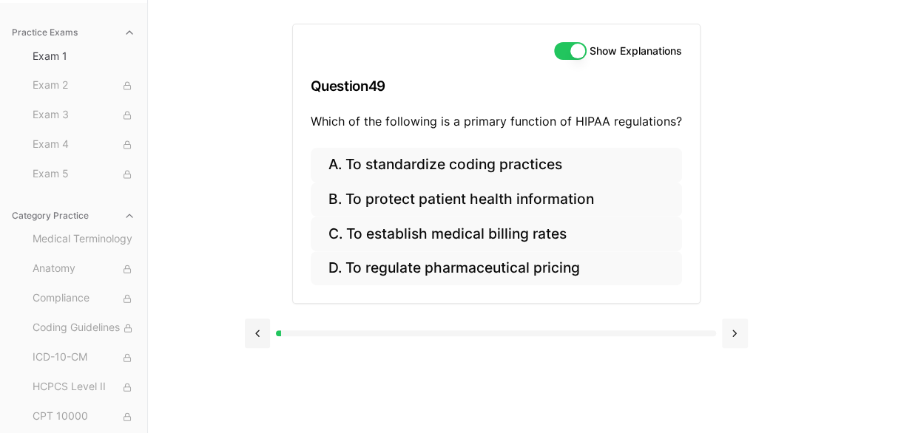
click at [734, 325] on button at bounding box center [735, 334] width 26 height 30
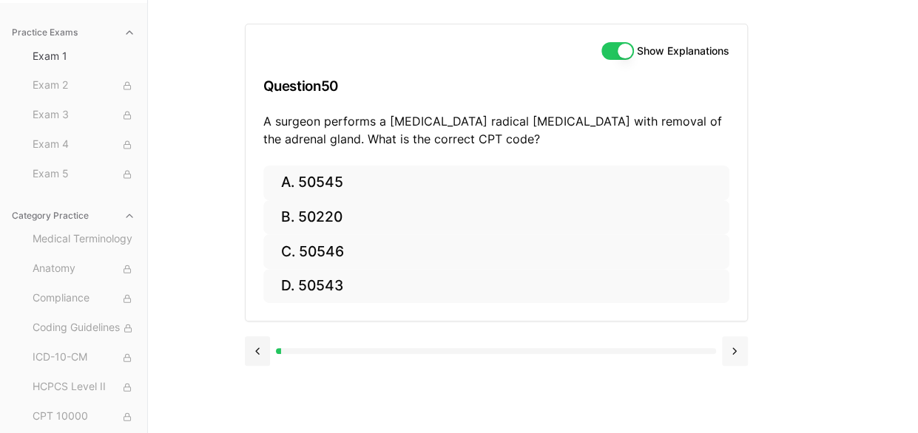
click at [738, 348] on button at bounding box center [735, 352] width 26 height 30
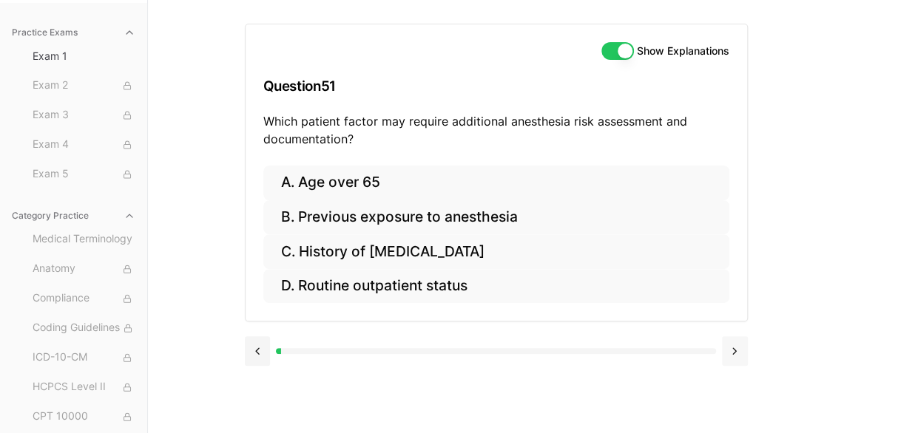
click at [731, 351] on button at bounding box center [735, 352] width 26 height 30
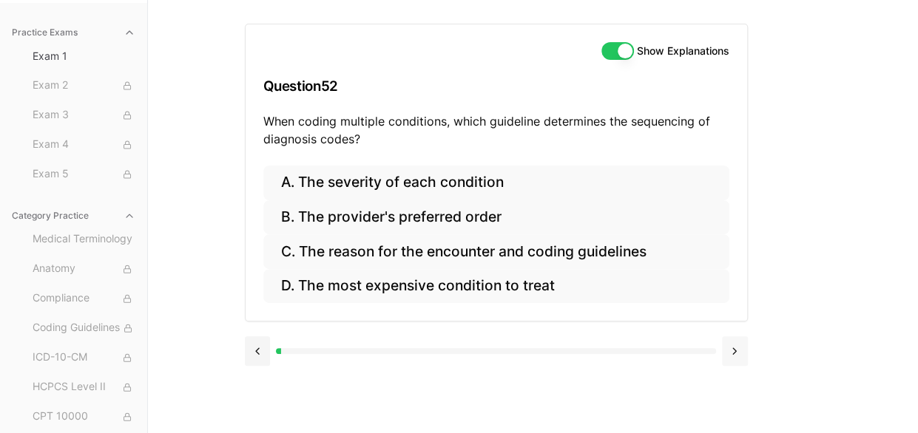
click at [737, 351] on button at bounding box center [735, 352] width 26 height 30
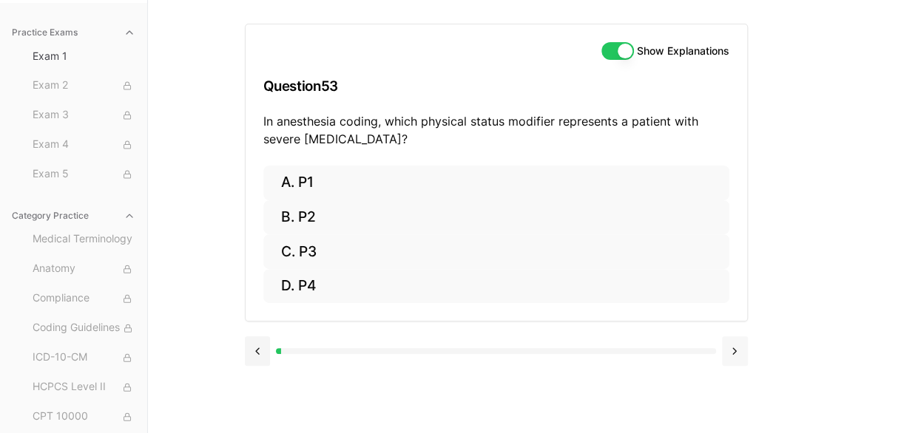
click at [731, 350] on button at bounding box center [735, 352] width 26 height 30
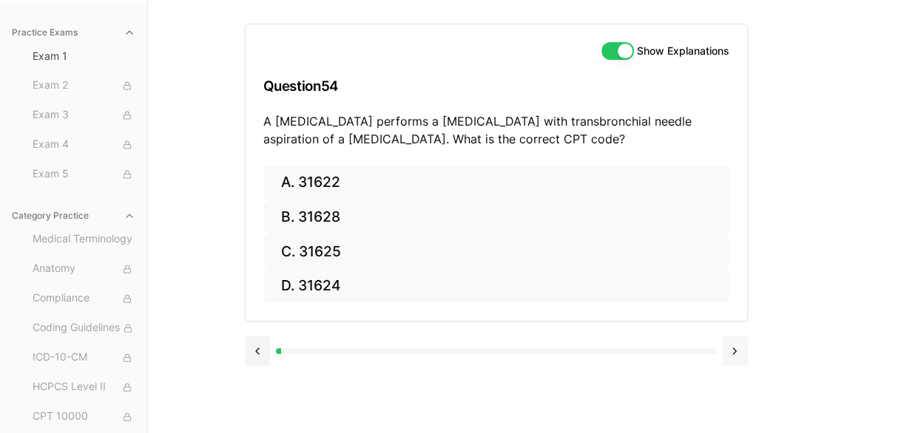
click at [737, 348] on button at bounding box center [735, 352] width 26 height 30
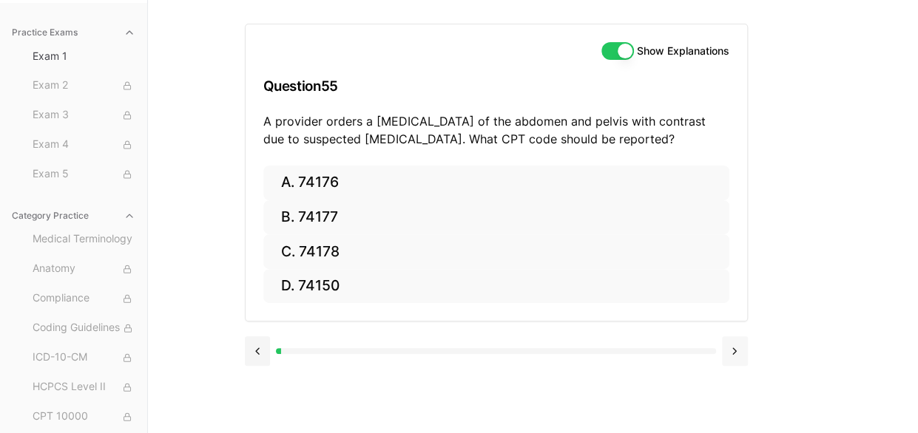
click at [727, 344] on button at bounding box center [735, 352] width 26 height 30
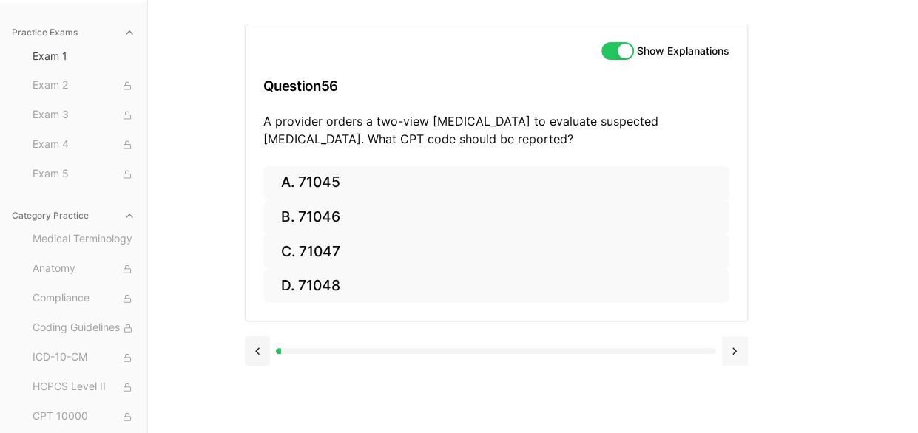
click at [738, 347] on button at bounding box center [735, 352] width 26 height 30
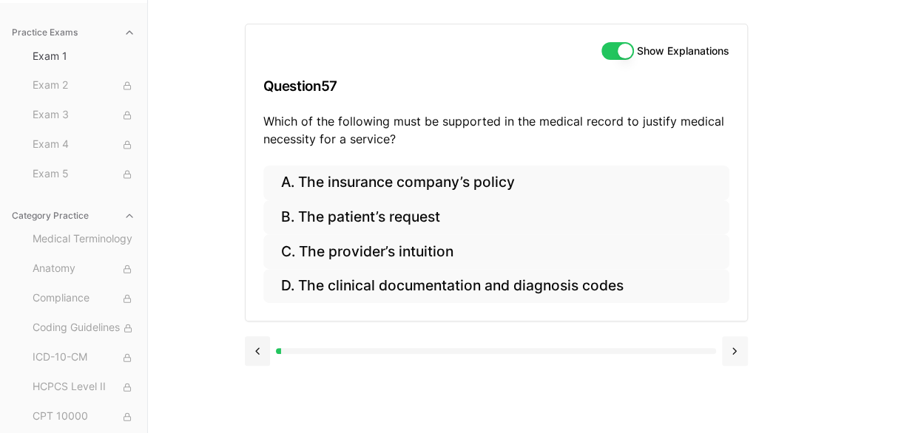
click at [736, 348] on button at bounding box center [735, 352] width 26 height 30
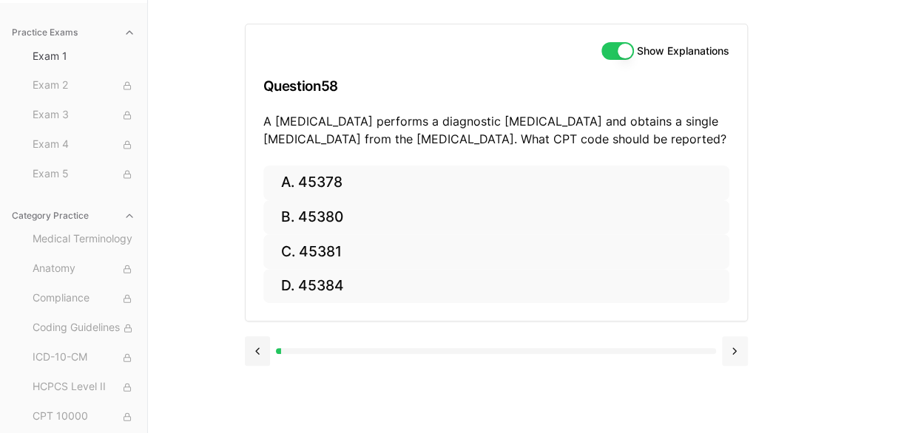
click at [734, 349] on button at bounding box center [735, 352] width 26 height 30
click at [735, 347] on button at bounding box center [735, 352] width 26 height 30
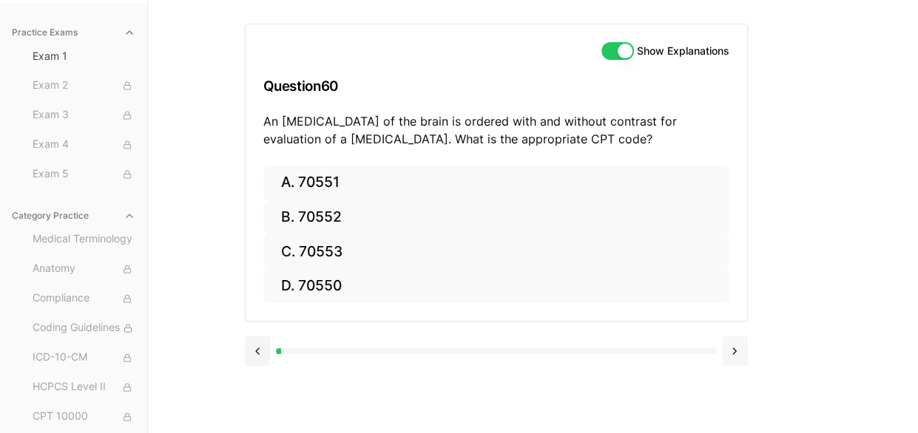
click at [734, 348] on button at bounding box center [735, 352] width 26 height 30
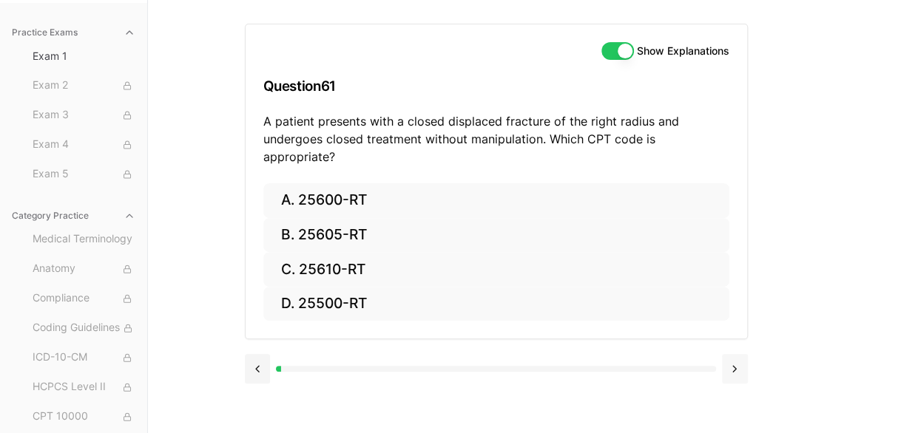
click at [730, 354] on button at bounding box center [735, 369] width 26 height 30
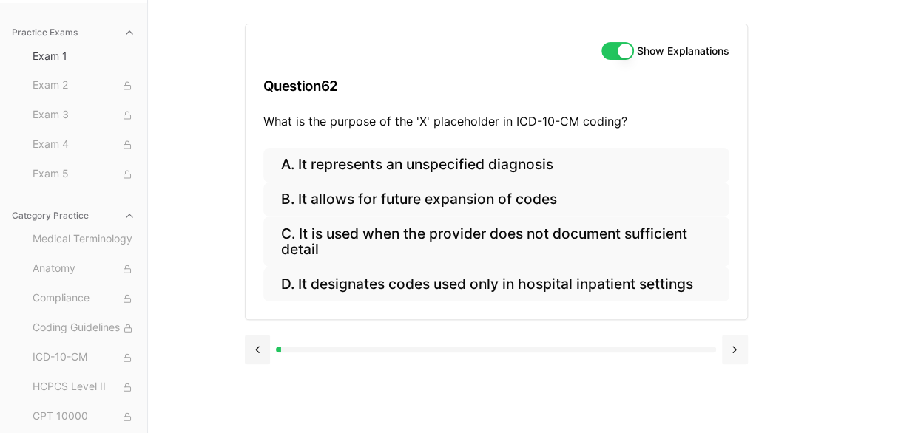
click at [737, 345] on button at bounding box center [735, 350] width 26 height 30
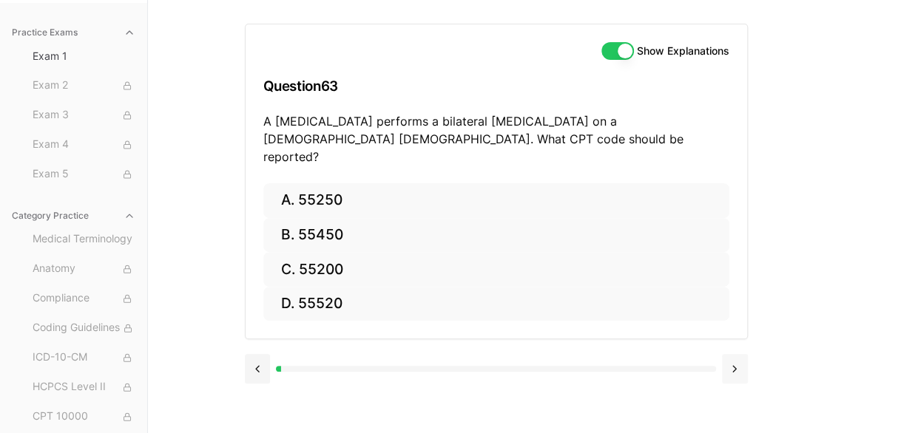
click at [732, 354] on button at bounding box center [735, 369] width 26 height 30
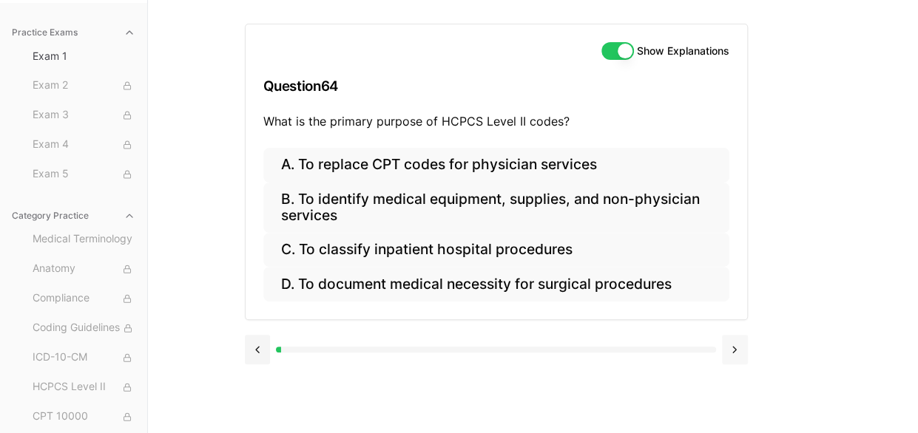
click at [729, 347] on button at bounding box center [735, 350] width 26 height 30
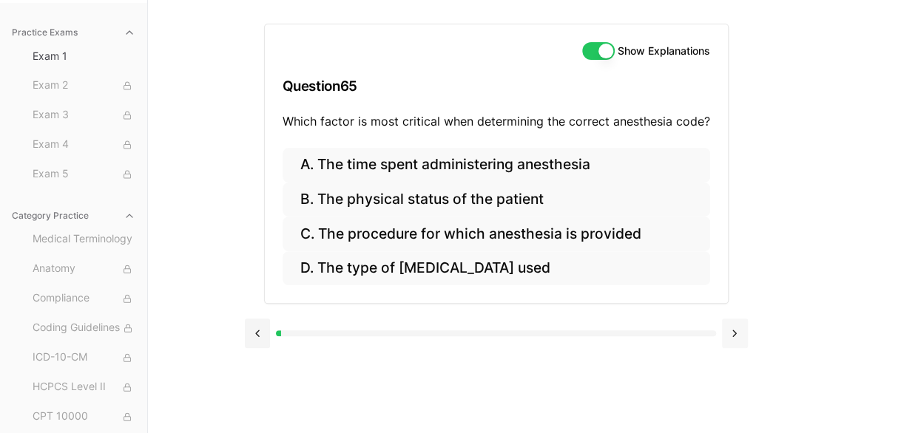
click at [732, 333] on button at bounding box center [735, 334] width 26 height 30
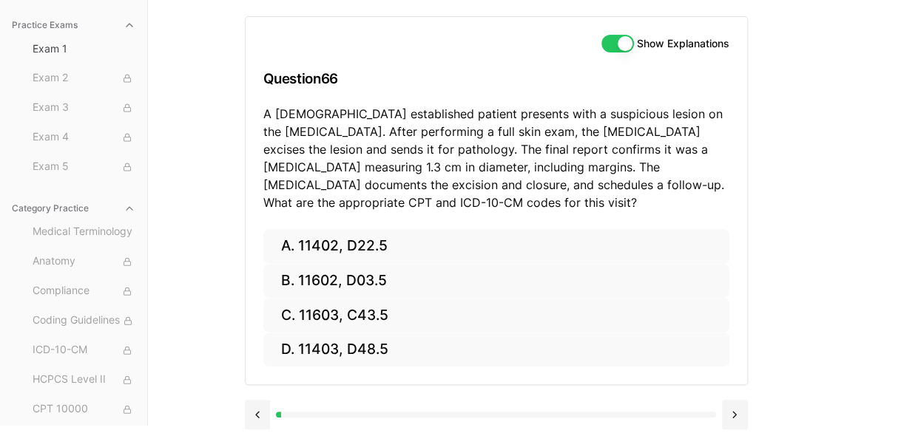
scroll to position [149, 0]
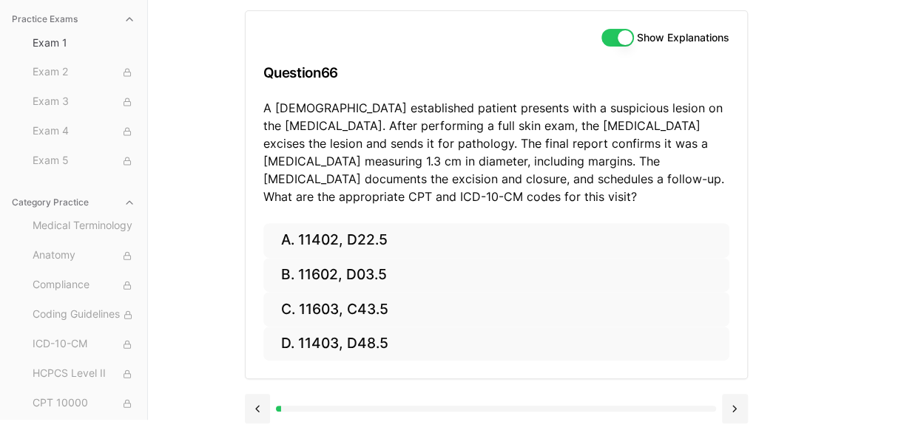
click at [731, 406] on button at bounding box center [735, 409] width 26 height 30
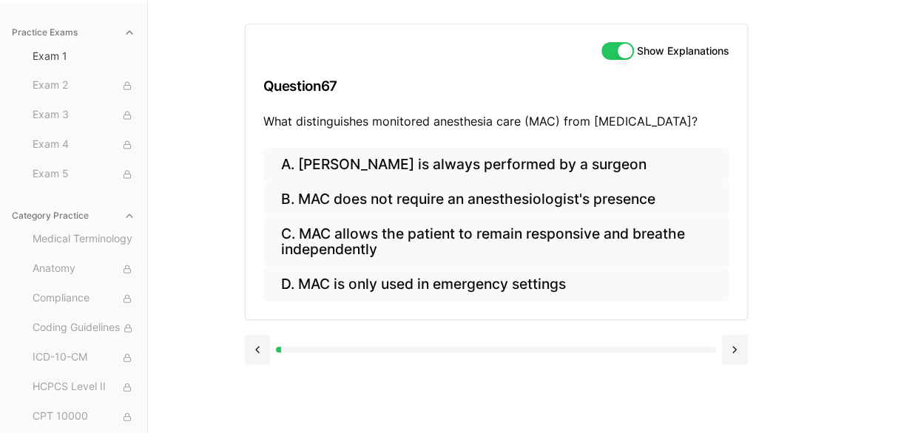
scroll to position [136, 0]
click at [740, 351] on button at bounding box center [735, 350] width 26 height 30
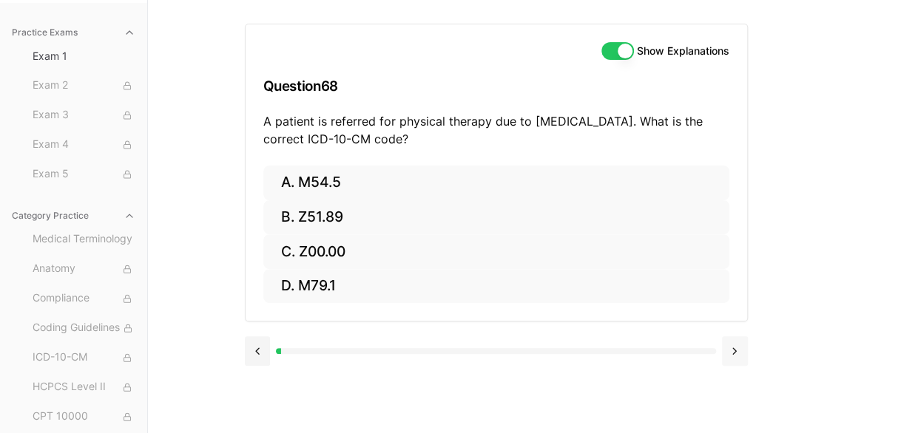
click at [737, 350] on button at bounding box center [735, 352] width 26 height 30
click at [735, 341] on button at bounding box center [735, 352] width 26 height 30
click at [734, 345] on button at bounding box center [735, 352] width 26 height 30
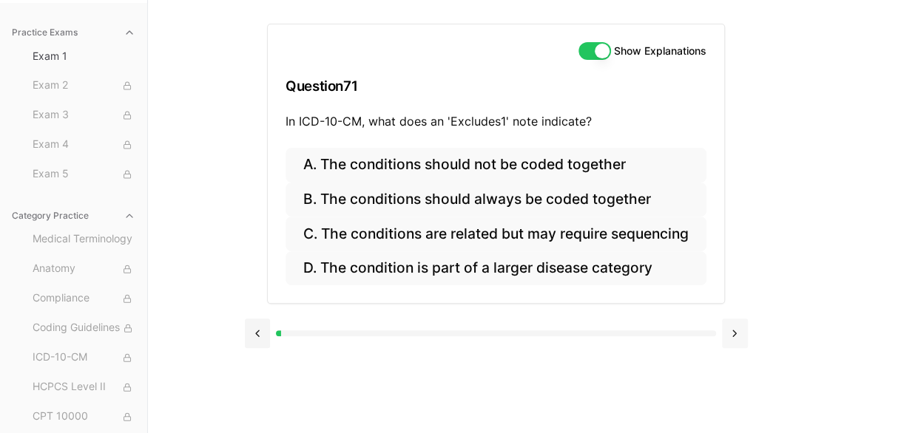
click at [734, 331] on button at bounding box center [735, 334] width 26 height 30
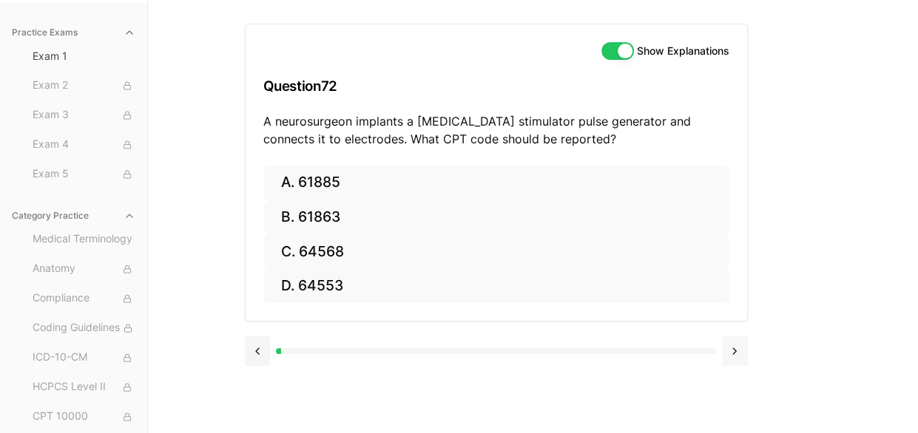
click at [738, 352] on button at bounding box center [735, 352] width 26 height 30
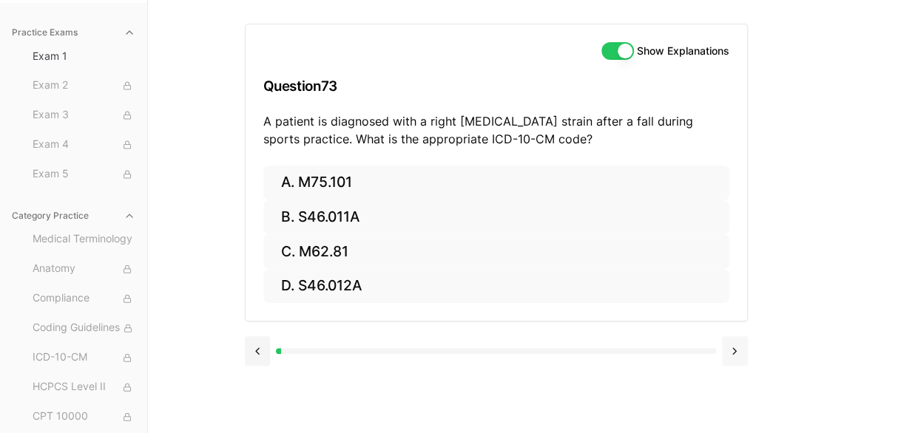
drag, startPoint x: 736, startPoint y: 351, endPoint x: 734, endPoint y: 342, distance: 8.4
click at [735, 351] on button at bounding box center [735, 352] width 26 height 30
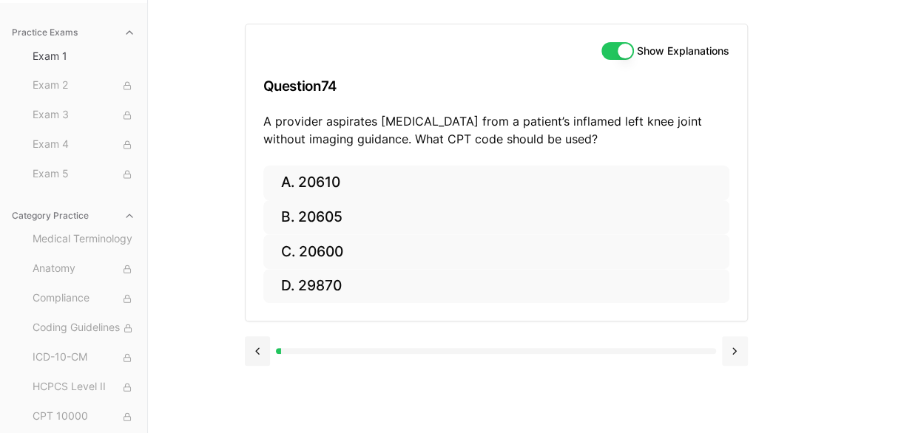
click at [734, 349] on button at bounding box center [735, 352] width 26 height 30
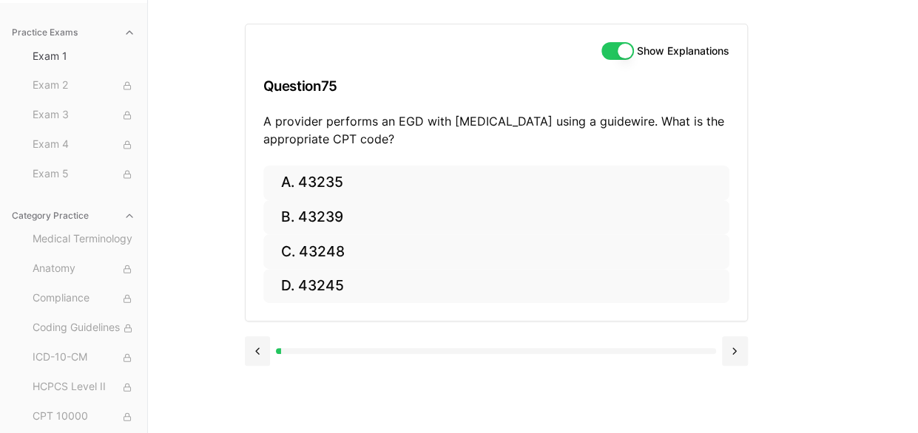
drag, startPoint x: 439, startPoint y: 107, endPoint x: 462, endPoint y: 118, distance: 25.2
click at [732, 345] on button at bounding box center [735, 352] width 26 height 30
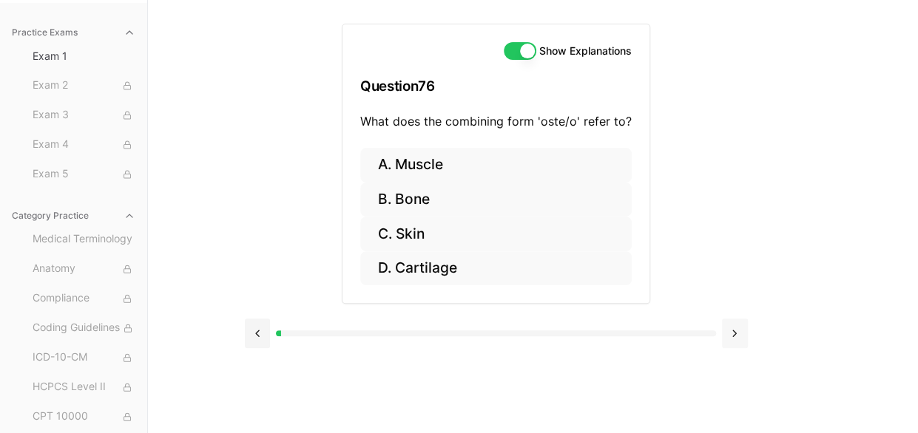
click at [737, 322] on button at bounding box center [735, 334] width 26 height 30
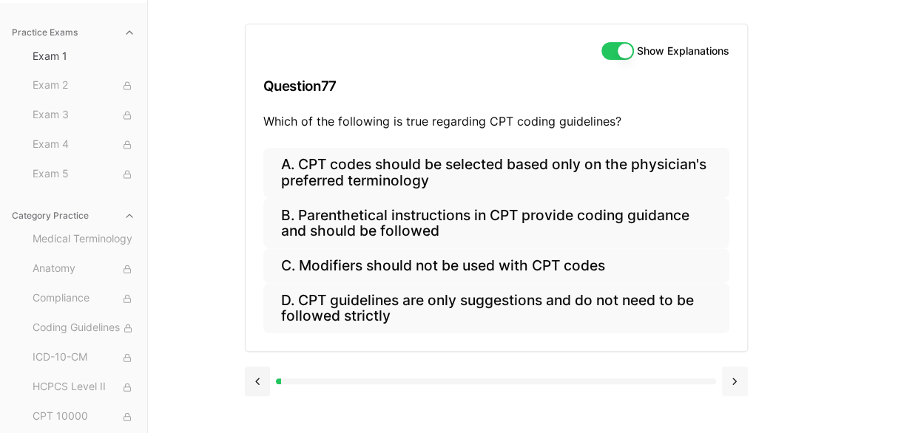
click at [737, 372] on button at bounding box center [735, 382] width 26 height 30
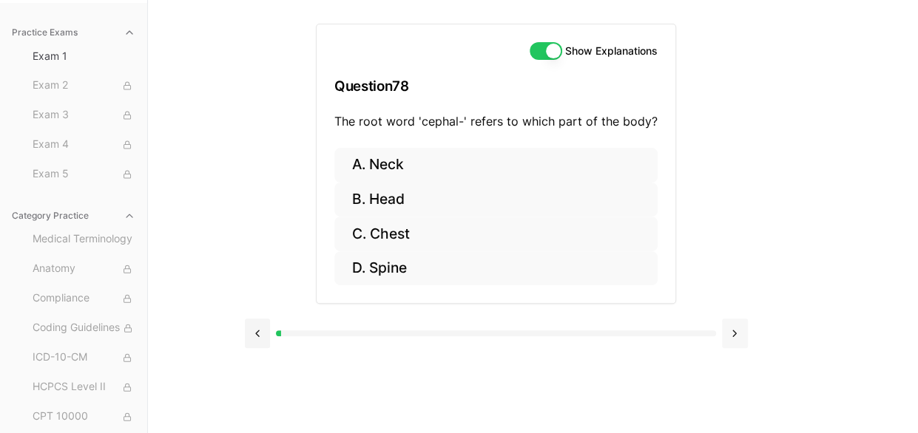
click at [729, 325] on button at bounding box center [735, 334] width 26 height 30
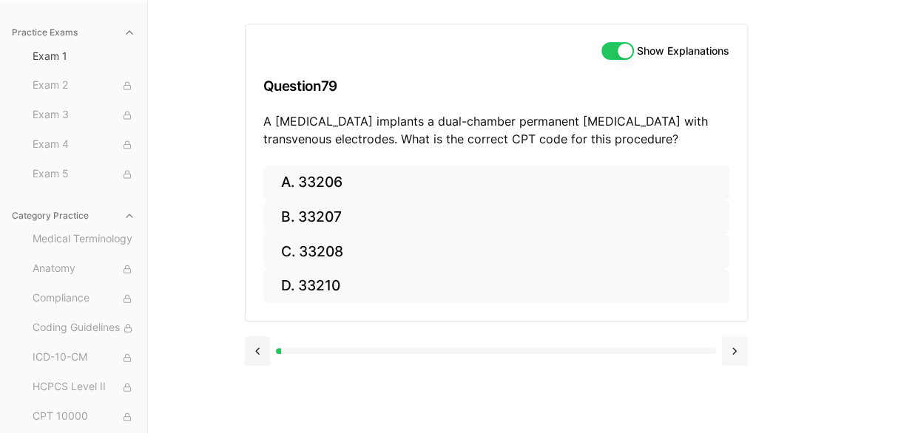
click at [735, 342] on button at bounding box center [735, 352] width 26 height 30
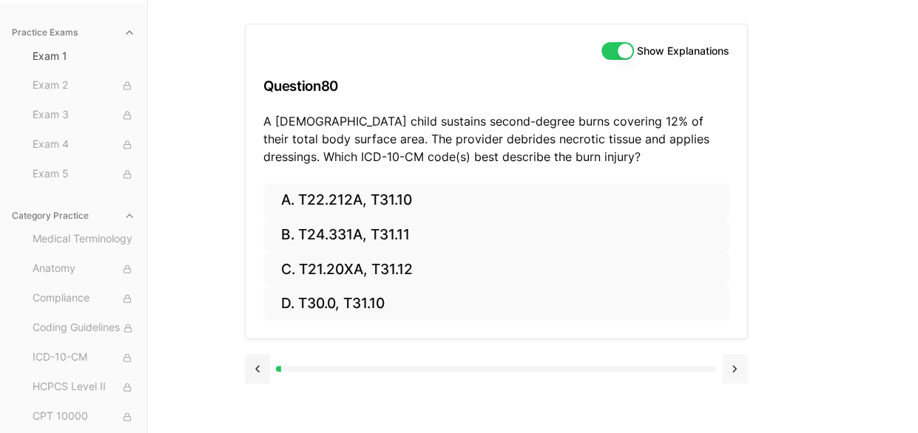
click at [733, 368] on button at bounding box center [735, 369] width 26 height 30
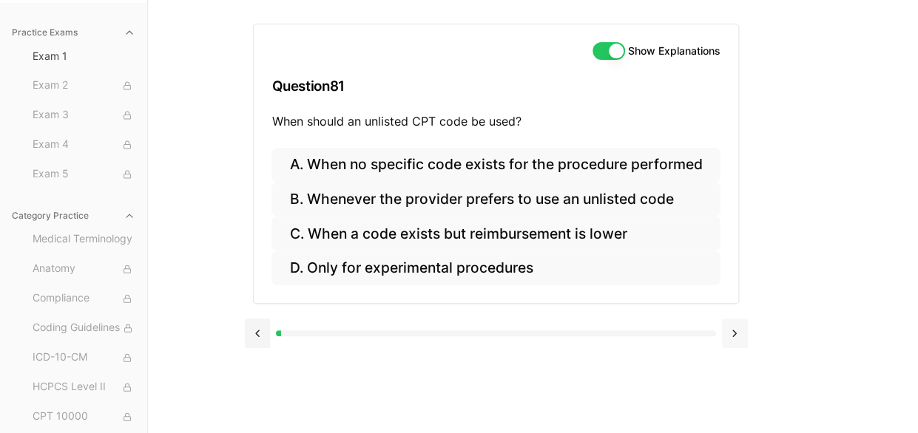
click at [733, 327] on button at bounding box center [735, 334] width 26 height 30
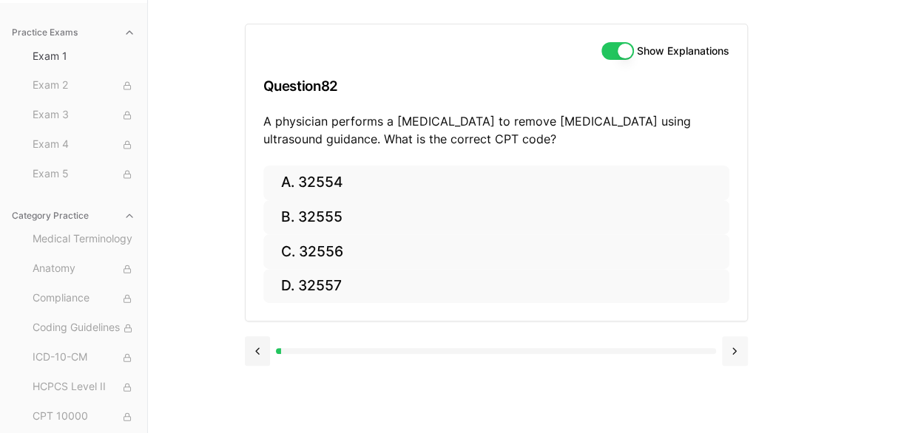
click at [729, 354] on button at bounding box center [735, 352] width 26 height 30
click at [740, 349] on button at bounding box center [735, 352] width 26 height 30
click at [732, 346] on button at bounding box center [735, 352] width 26 height 30
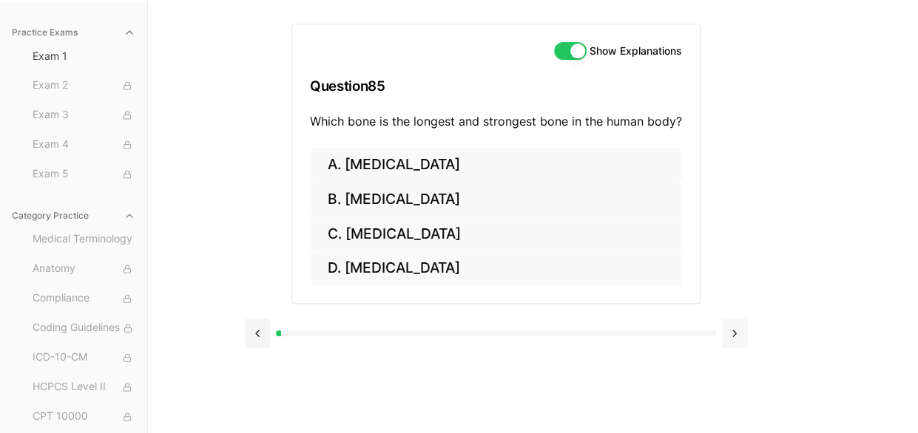
click at [728, 326] on button at bounding box center [735, 334] width 26 height 30
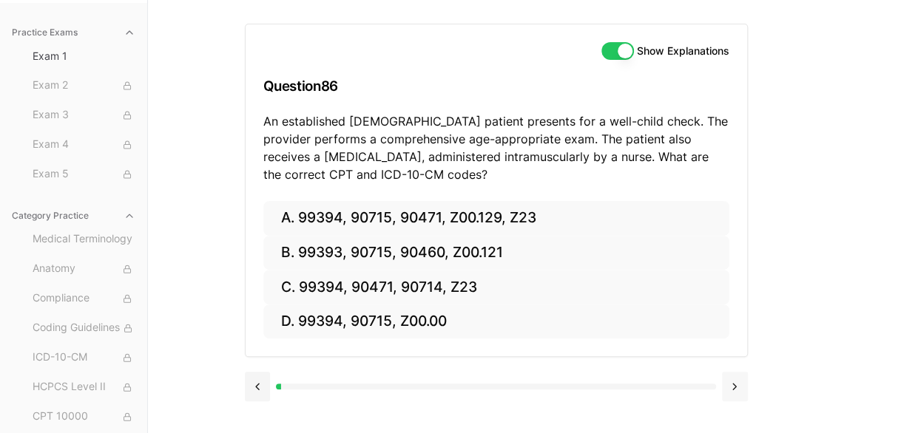
click at [727, 385] on button at bounding box center [735, 387] width 26 height 30
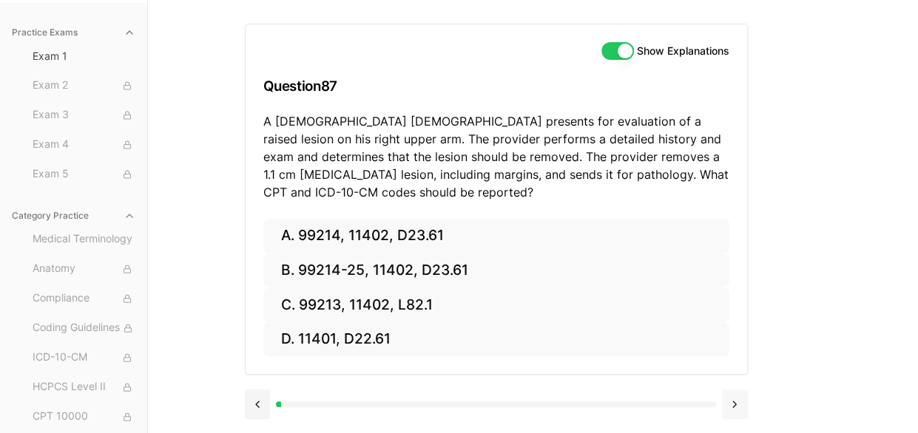
click at [734, 406] on button at bounding box center [735, 405] width 26 height 30
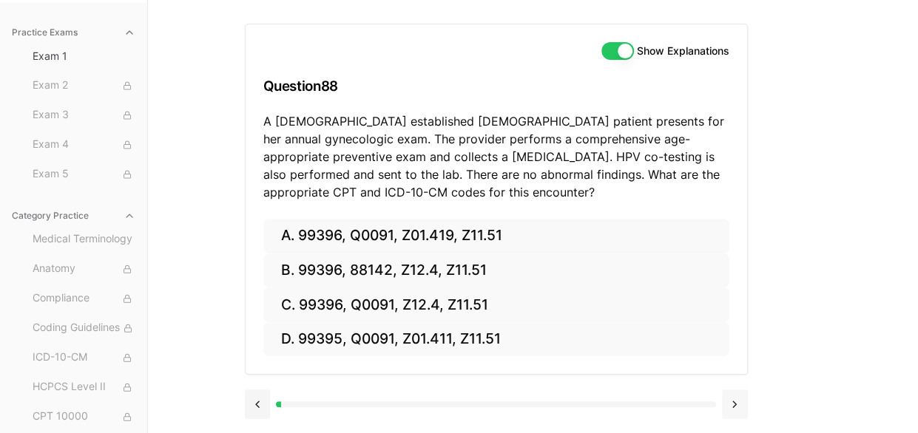
click at [740, 402] on button at bounding box center [735, 405] width 26 height 30
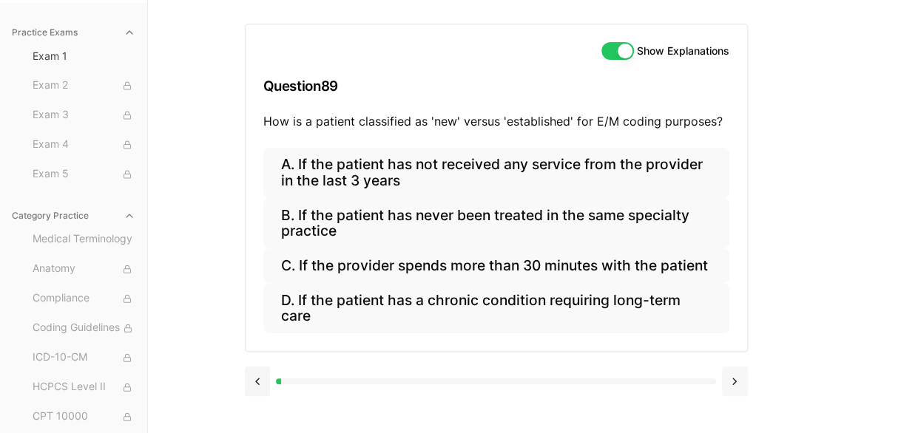
click at [735, 376] on button at bounding box center [735, 382] width 26 height 30
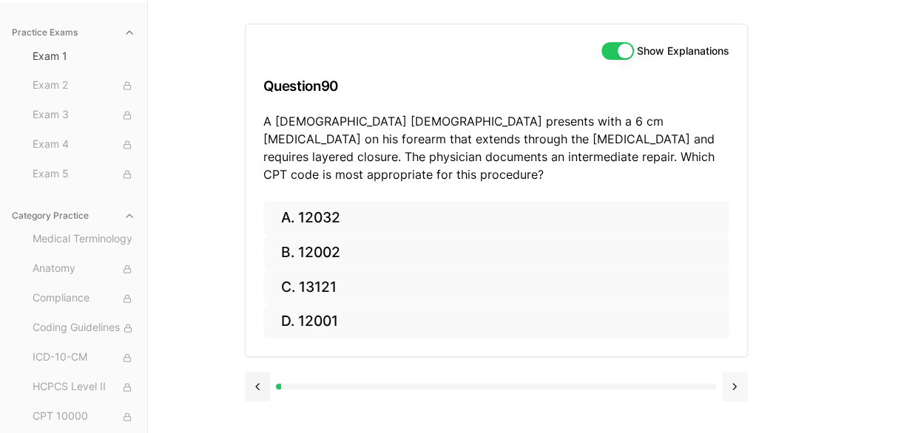
click at [732, 372] on button at bounding box center [735, 387] width 26 height 30
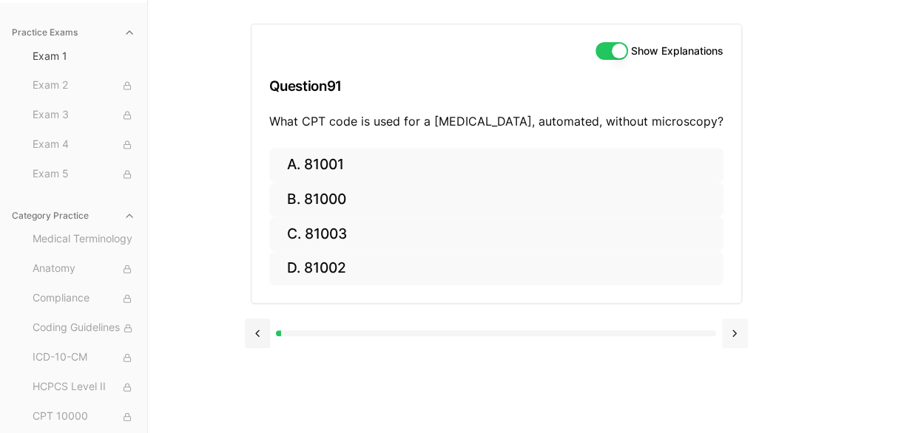
click at [738, 334] on button at bounding box center [735, 334] width 26 height 30
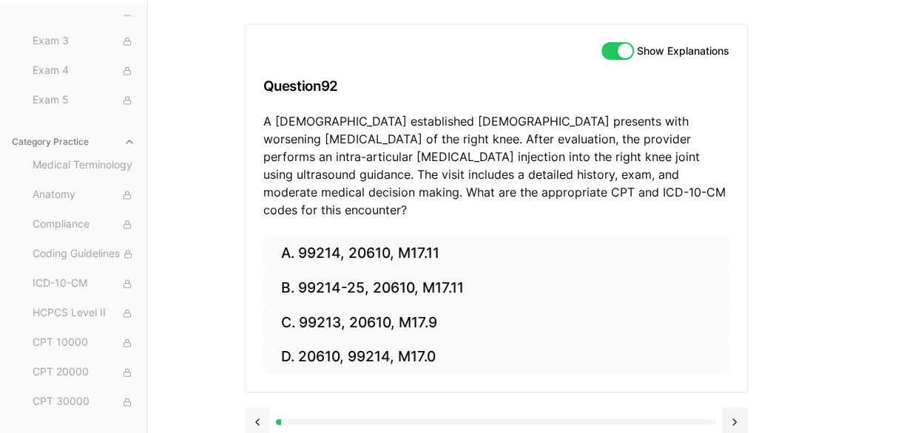
click at [260, 408] on button at bounding box center [258, 423] width 26 height 30
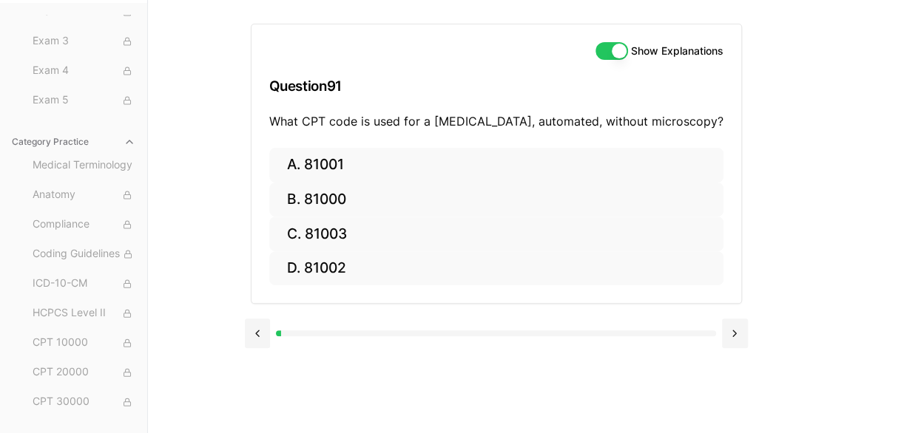
drag, startPoint x: 405, startPoint y: 148, endPoint x: 361, endPoint y: 44, distance: 113.3
click at [361, 43] on div "Show Explanations Question 91 What CPT code is used for a urinalysis, automated…" at bounding box center [496, 86] width 490 height 124
click at [746, 336] on button at bounding box center [735, 334] width 26 height 30
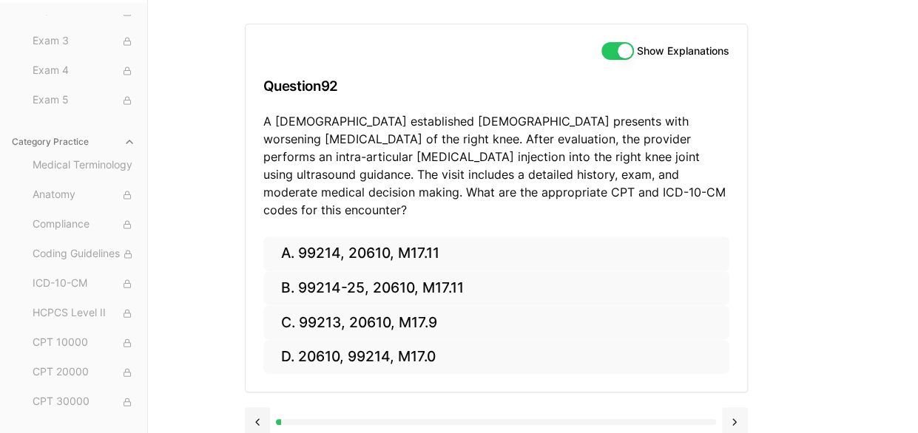
click at [731, 408] on button at bounding box center [735, 423] width 26 height 30
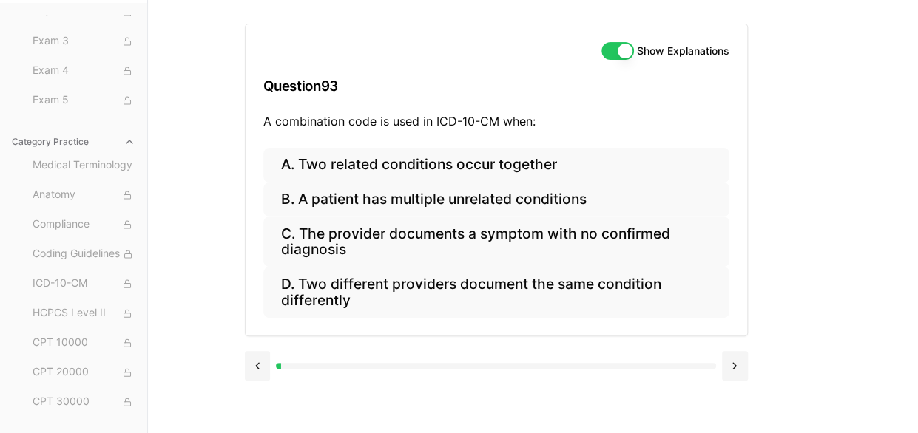
drag, startPoint x: 428, startPoint y: 82, endPoint x: 428, endPoint y: 92, distance: 10.4
click at [730, 363] on button at bounding box center [735, 366] width 26 height 30
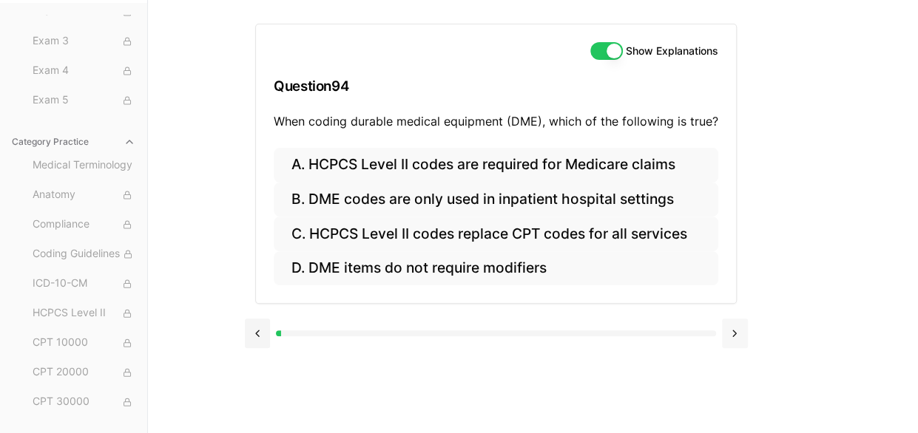
click at [737, 333] on button at bounding box center [735, 334] width 26 height 30
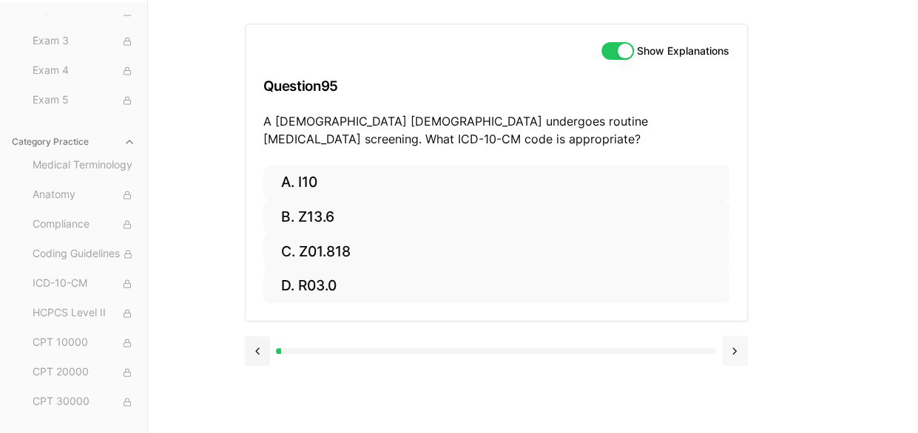
click at [729, 345] on button at bounding box center [735, 352] width 26 height 30
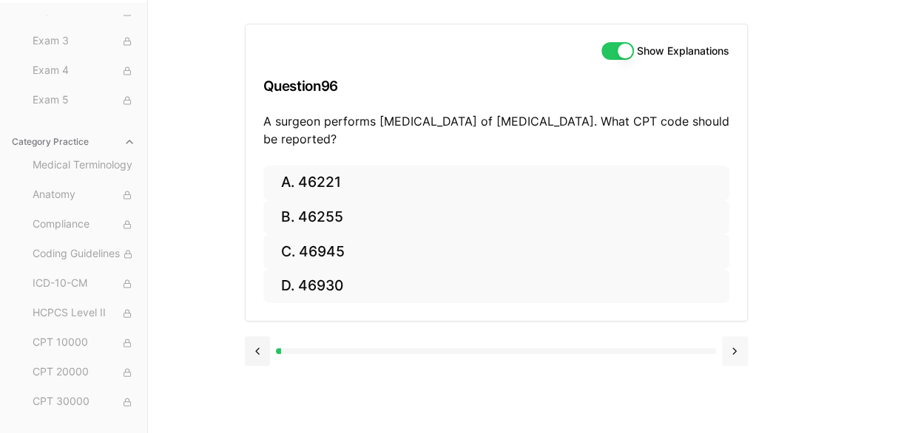
click at [729, 350] on button at bounding box center [735, 352] width 26 height 30
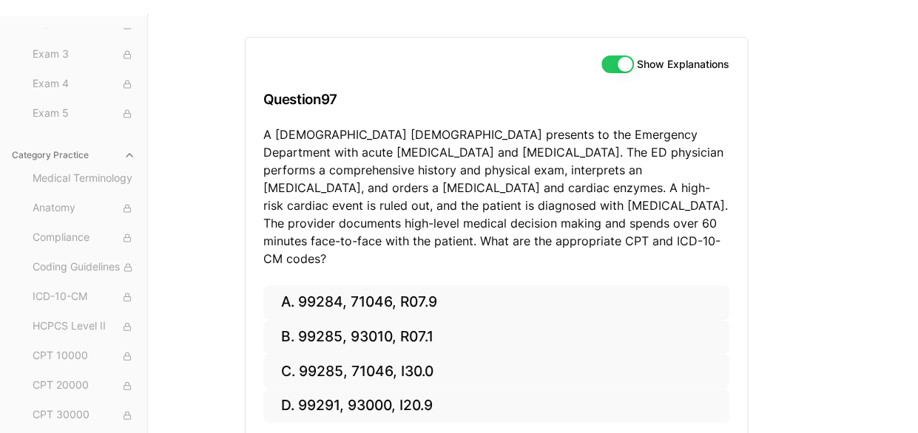
scroll to position [167, 0]
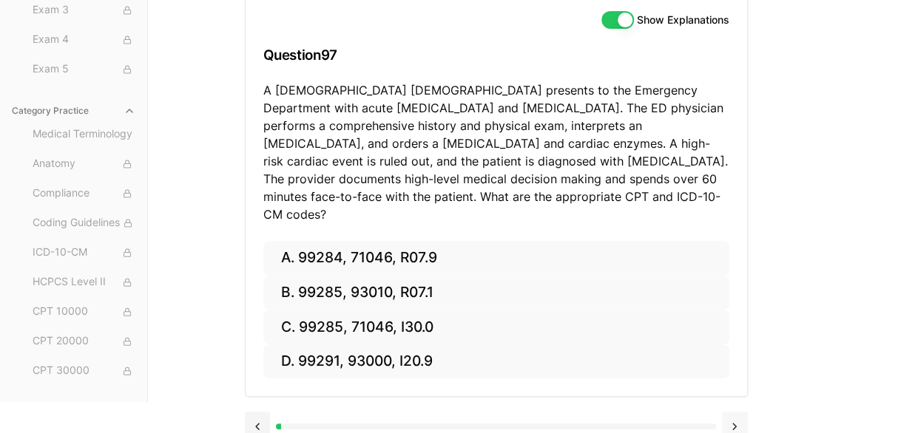
click at [734, 412] on button at bounding box center [735, 427] width 26 height 30
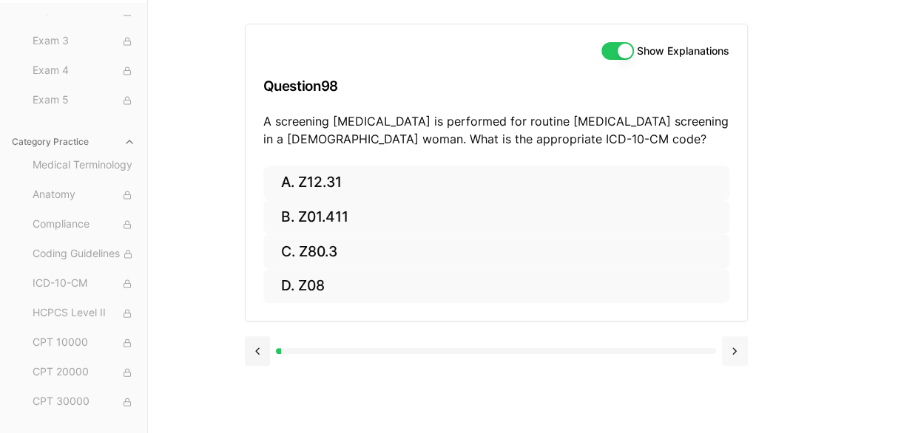
click at [732, 347] on button at bounding box center [735, 352] width 26 height 30
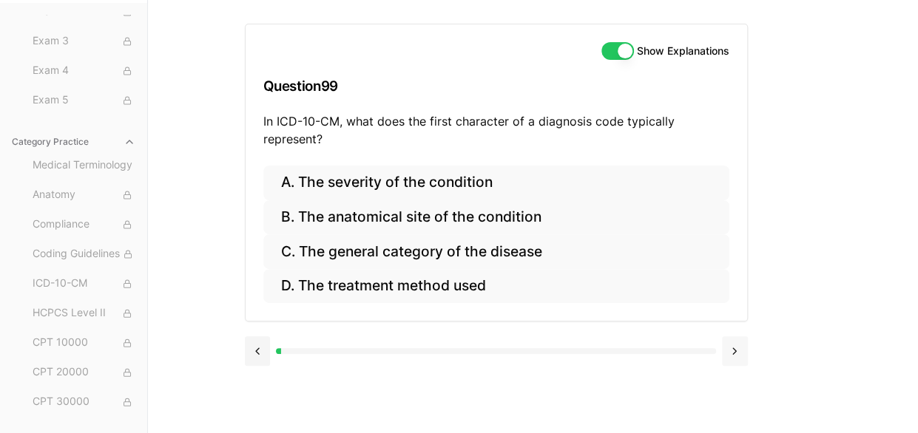
click at [734, 345] on button at bounding box center [735, 352] width 26 height 30
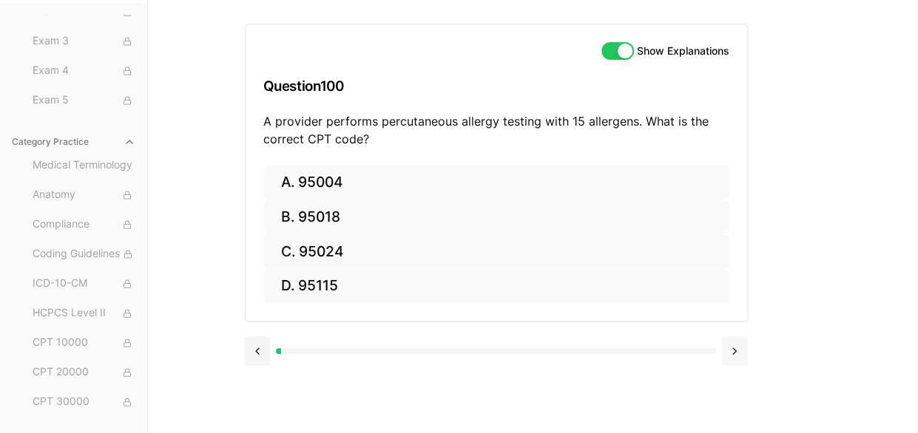
click at [736, 350] on button at bounding box center [735, 352] width 26 height 30
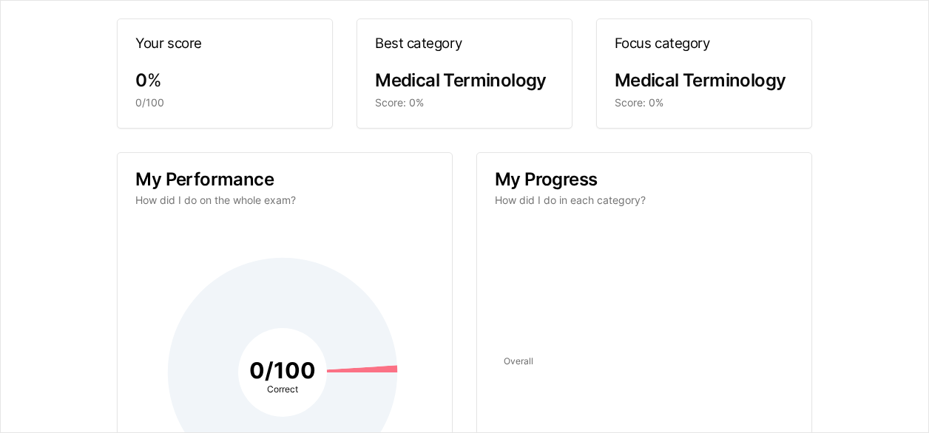
scroll to position [0, 0]
